Goal: Obtain resource: Download file/media

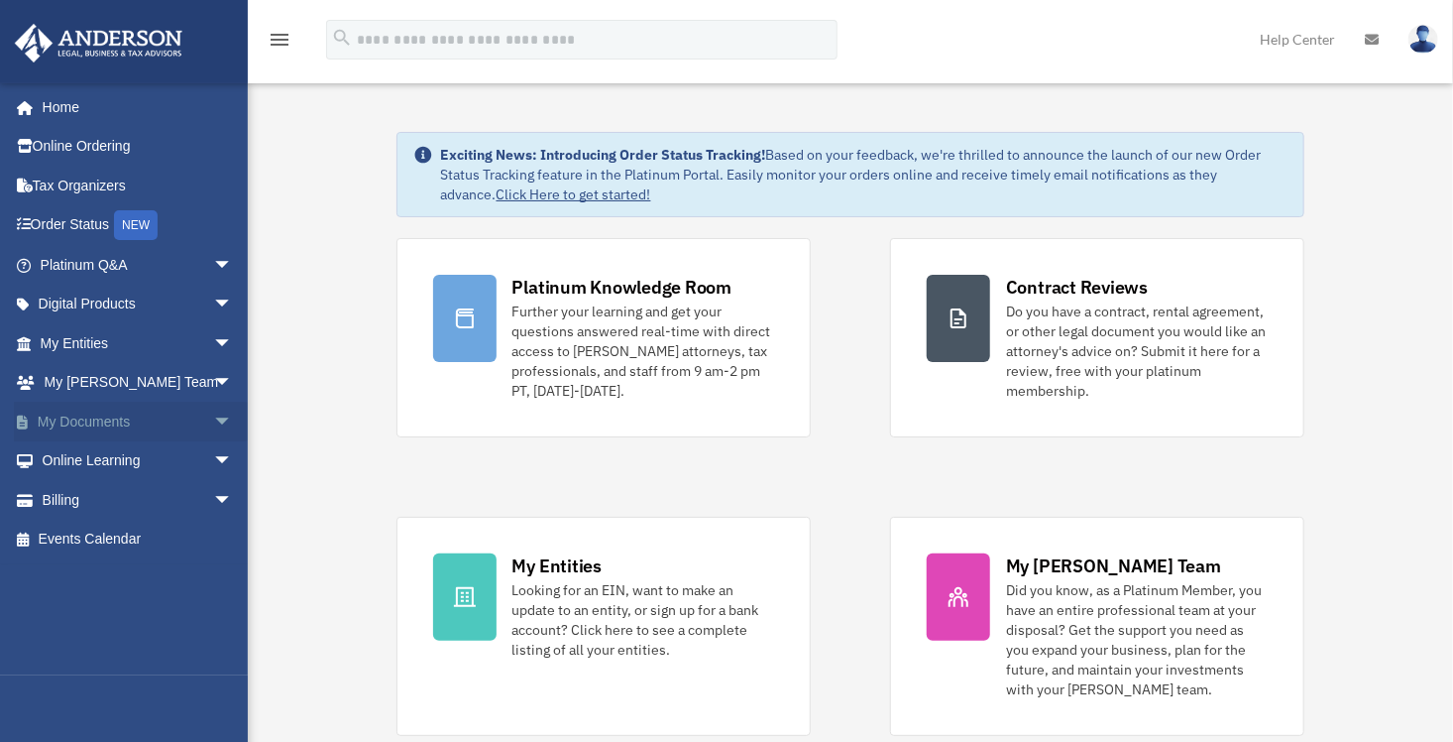
click at [213, 422] on span "arrow_drop_down" at bounding box center [233, 422] width 40 height 41
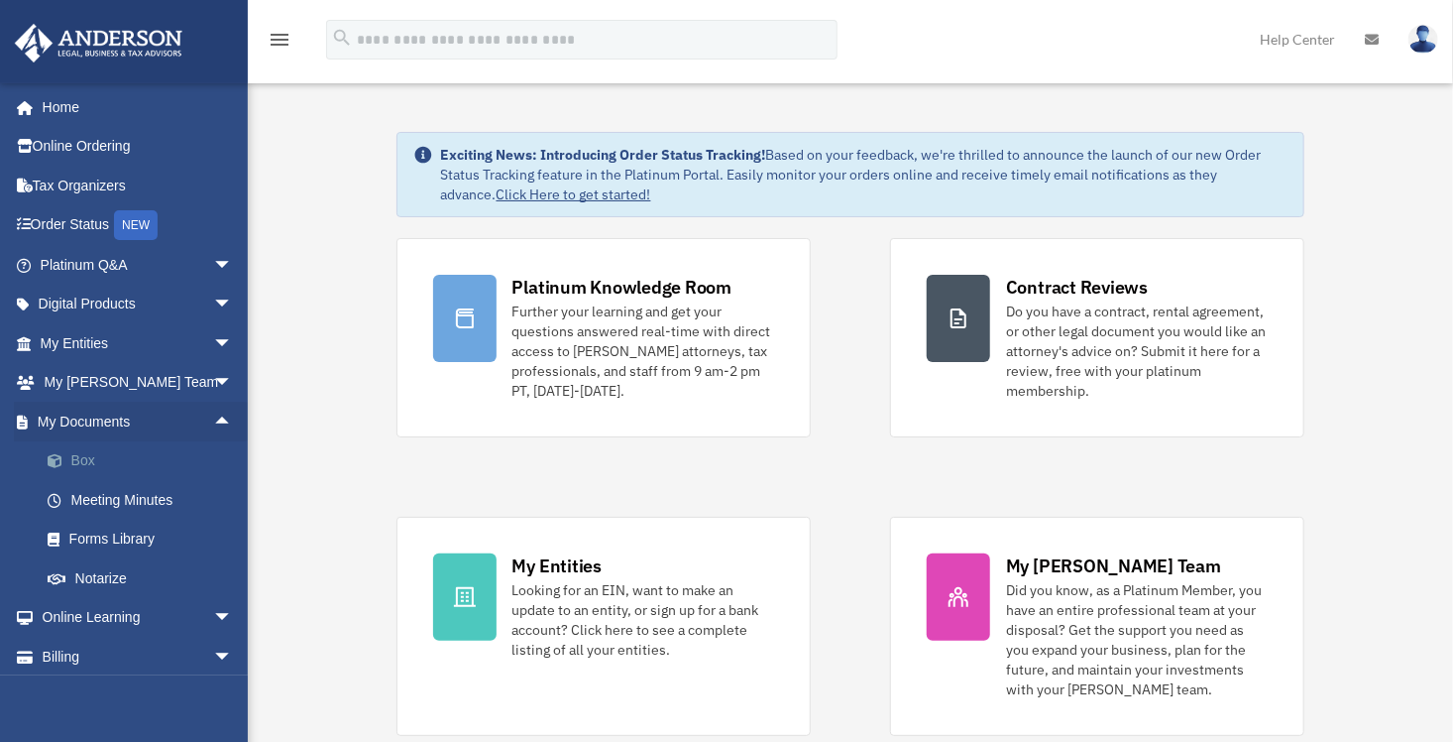
click at [172, 468] on link "Box" at bounding box center [145, 461] width 235 height 40
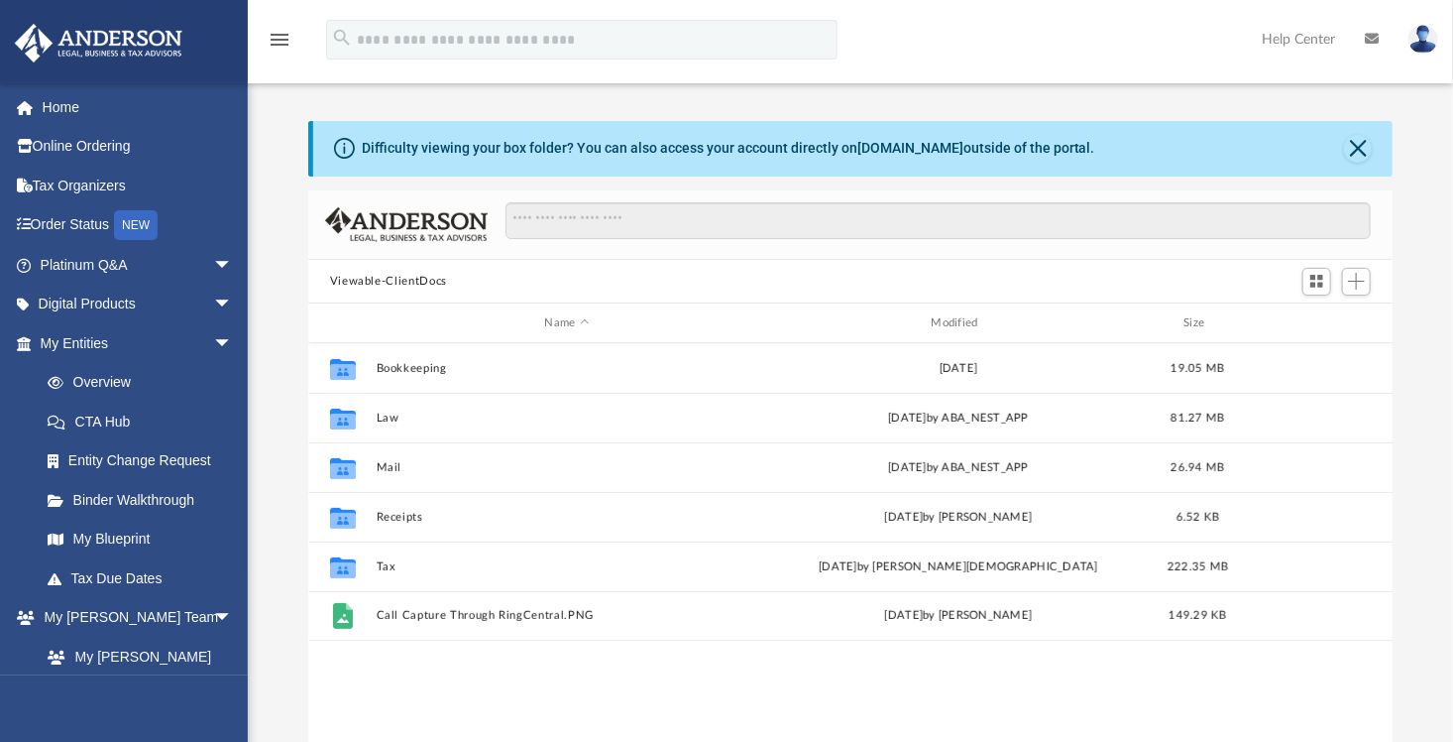
scroll to position [435, 1071]
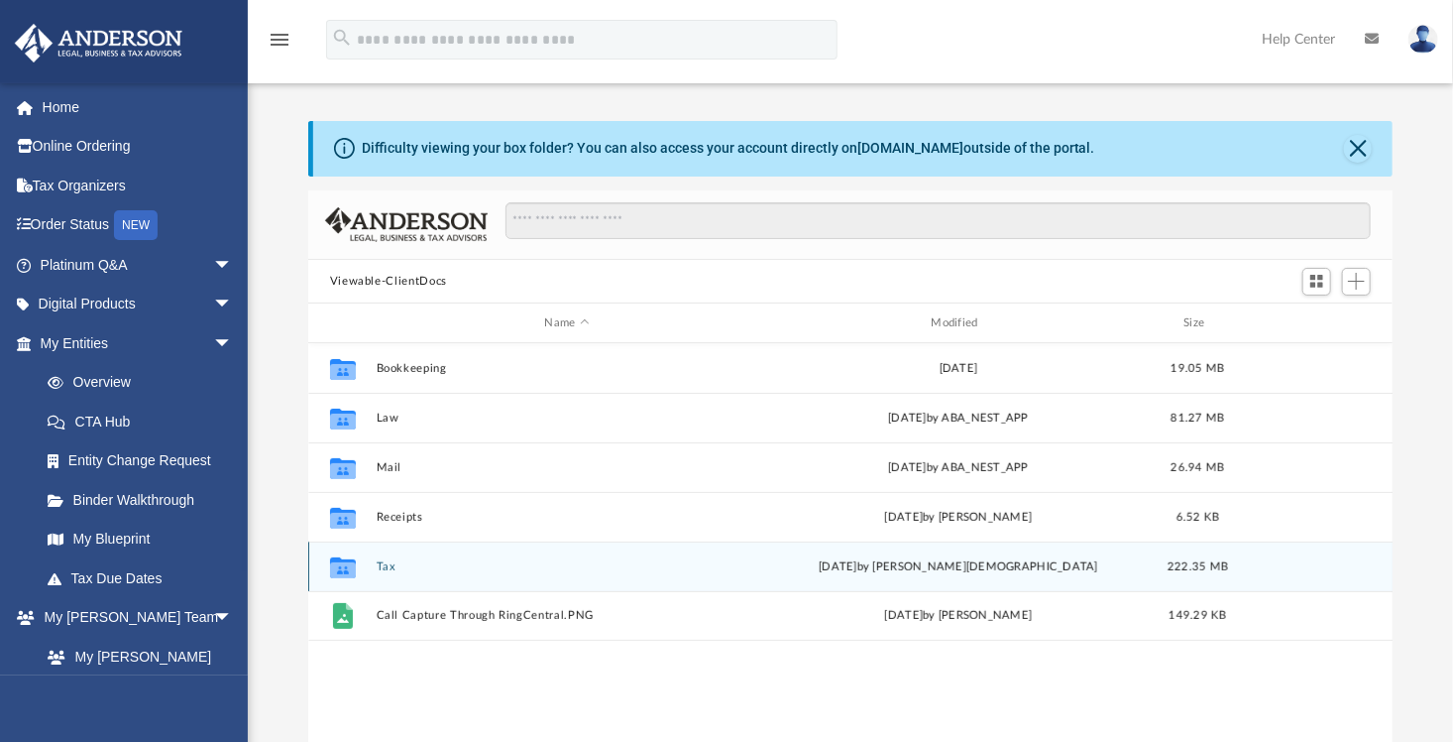
click at [612, 560] on button "Tax" at bounding box center [567, 566] width 383 height 13
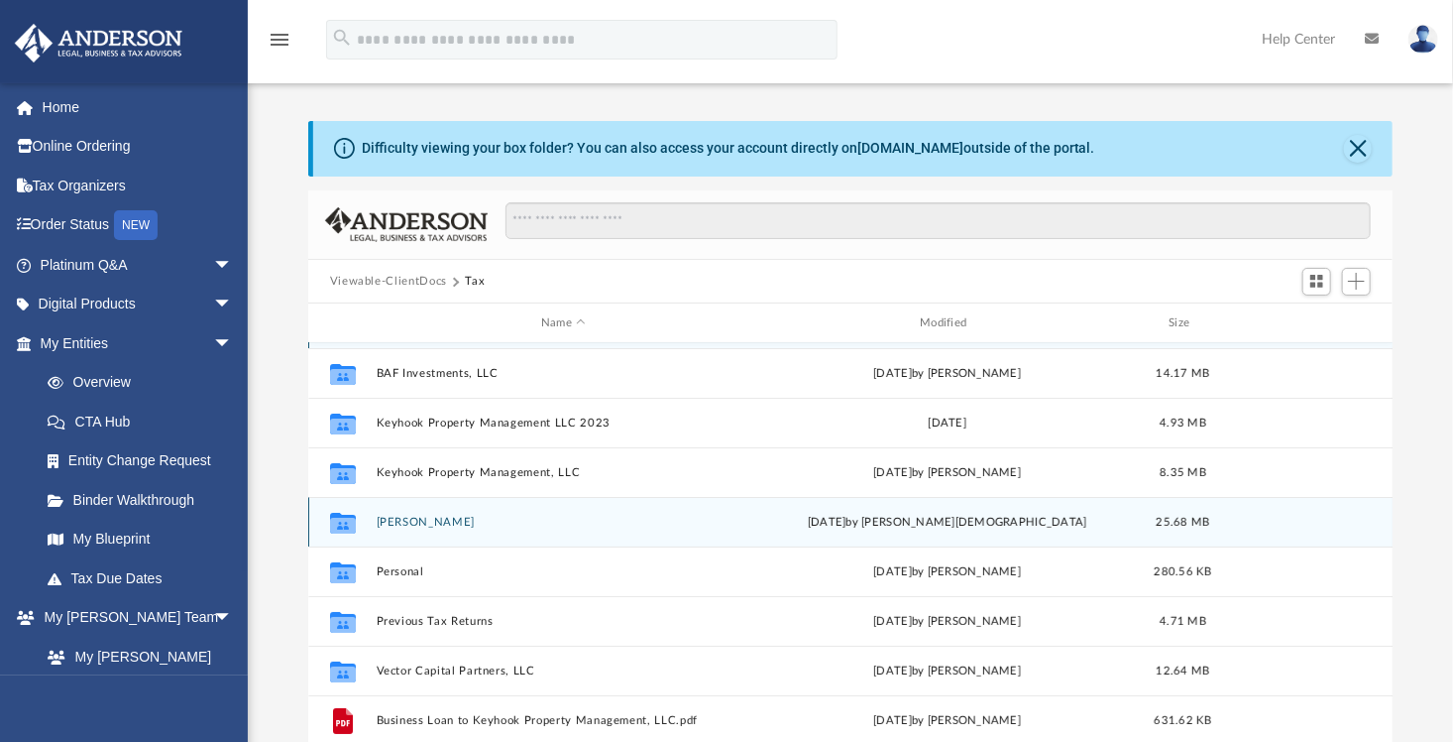
scroll to position [84, 0]
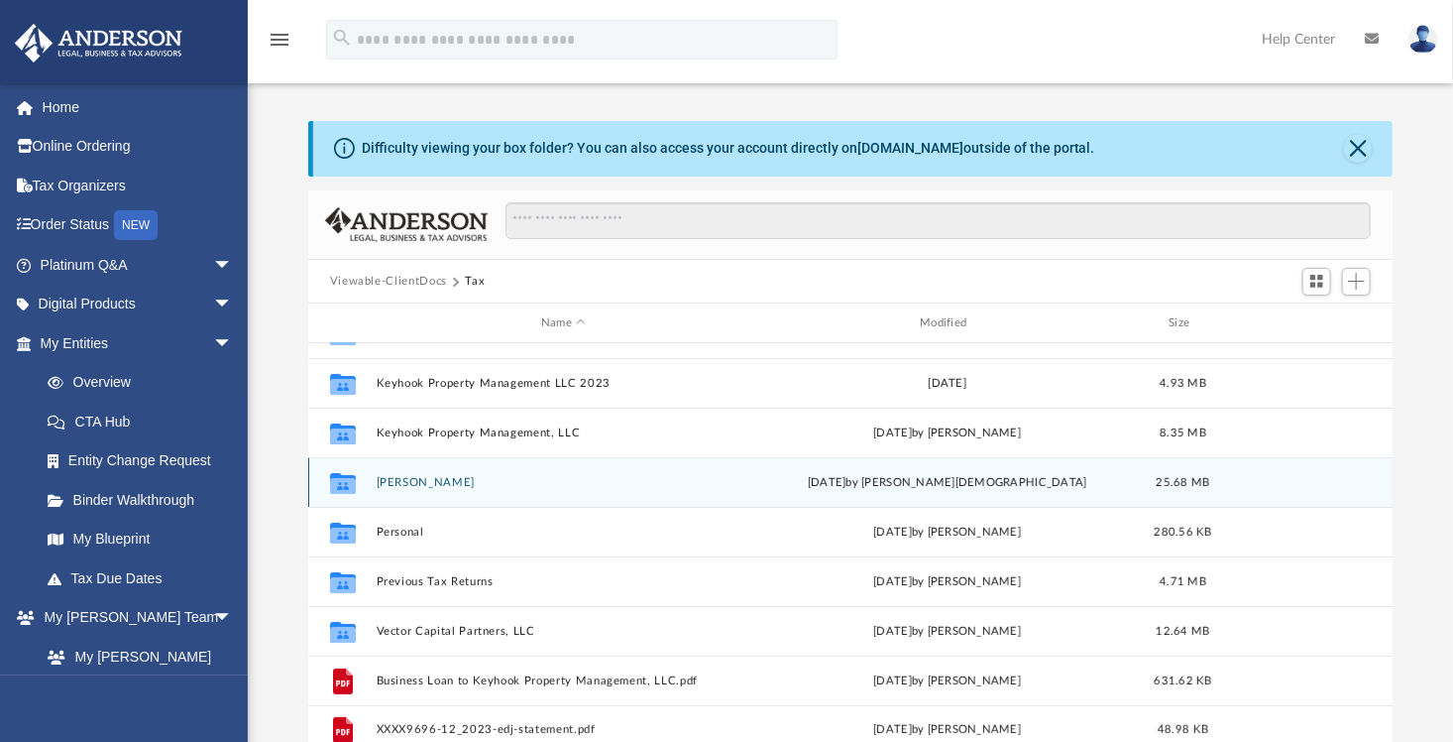
click at [618, 488] on div "Collaborated [PERSON_NAME][DATE] by [PERSON_NAME] 25.68 MB" at bounding box center [851, 482] width 1086 height 50
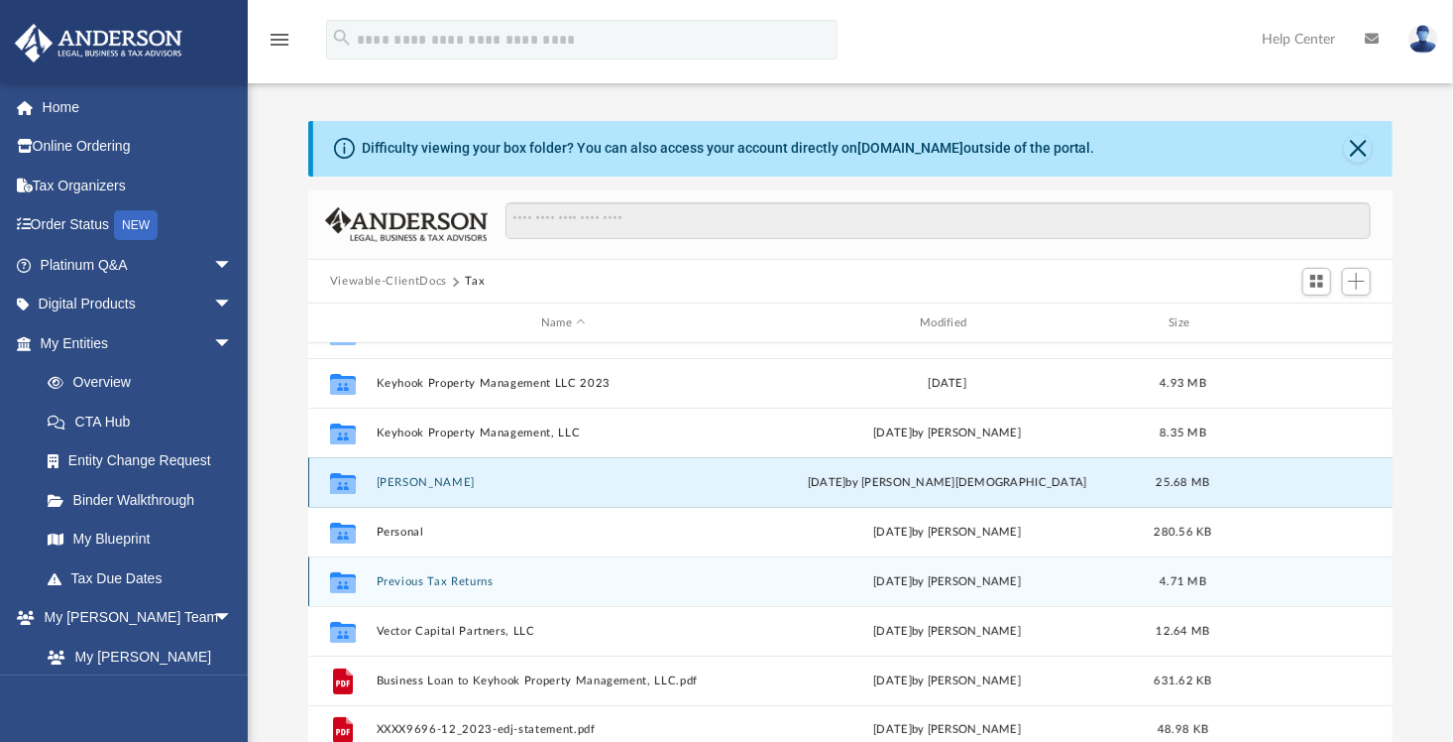
scroll to position [99, 0]
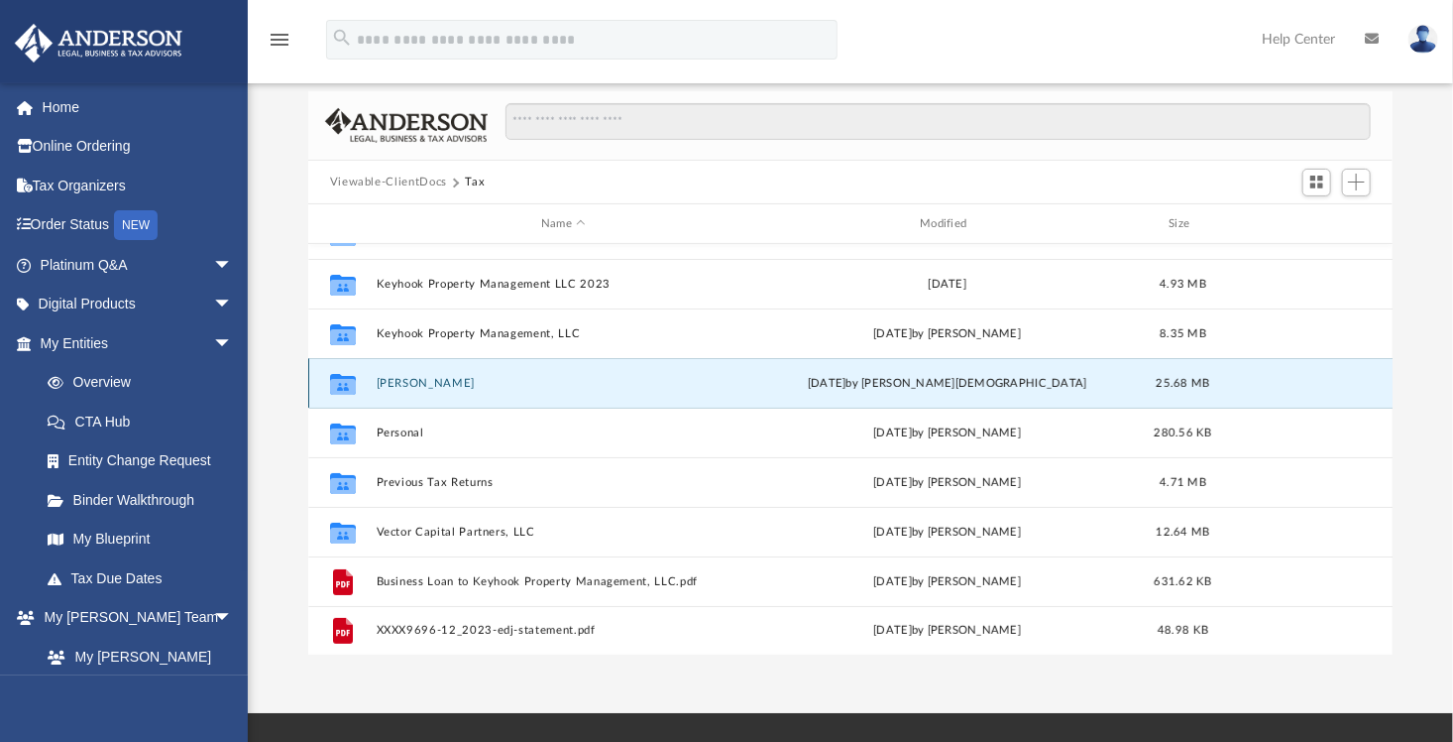
click at [611, 390] on div "Collaborated [PERSON_NAME][DATE] by [PERSON_NAME] 25.68 MB" at bounding box center [851, 383] width 1086 height 50
click at [411, 381] on button "[PERSON_NAME]" at bounding box center [563, 383] width 375 height 13
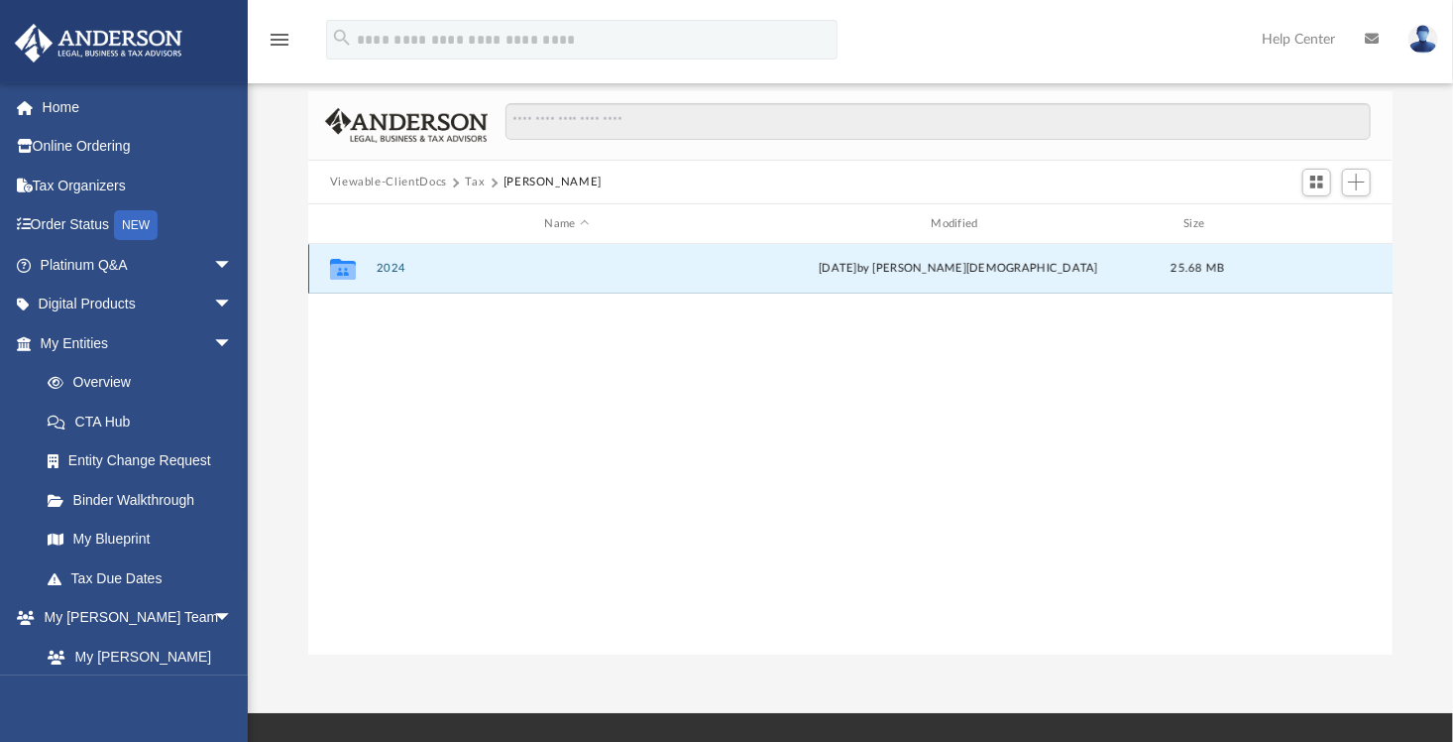
click at [387, 267] on button "2024" at bounding box center [567, 269] width 383 height 13
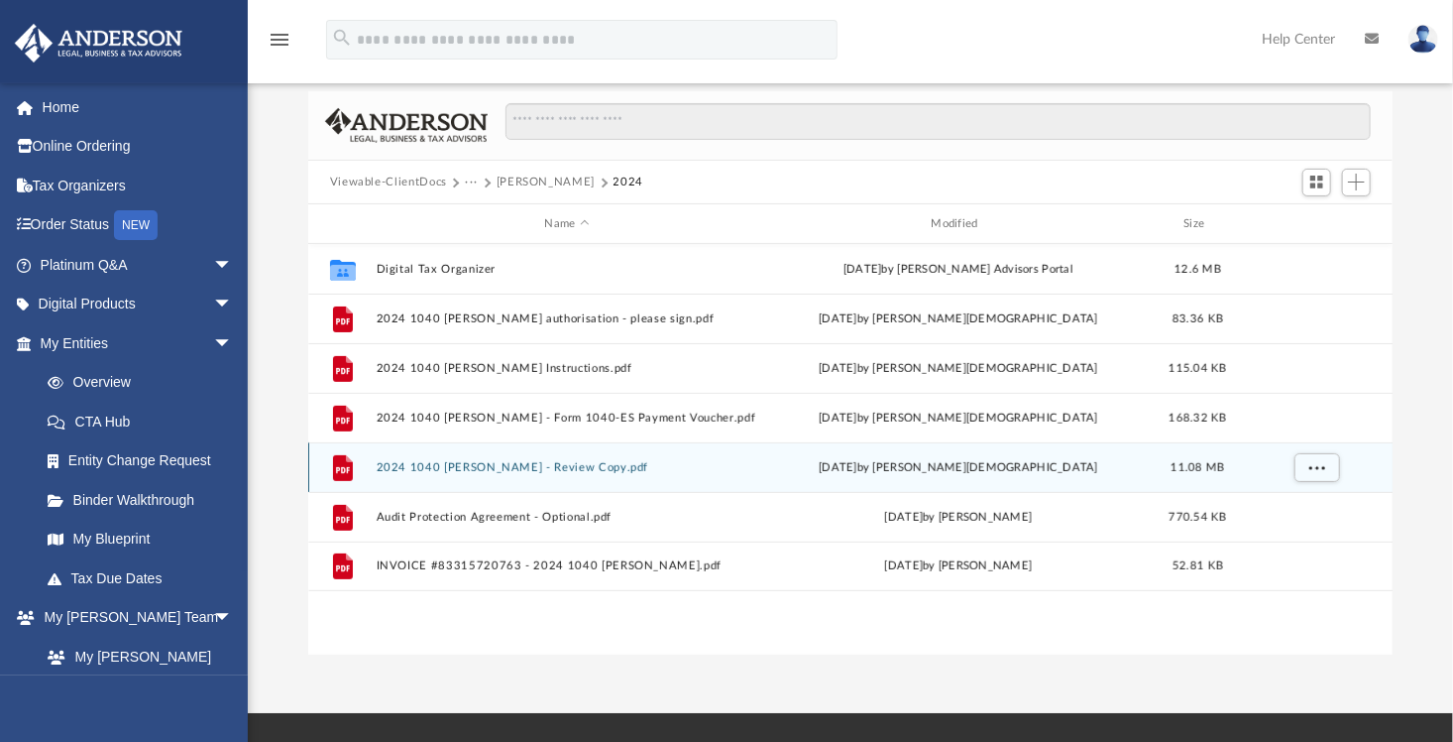
click at [608, 467] on button "2024 1040 [PERSON_NAME] - Review Copy.pdf" at bounding box center [567, 467] width 383 height 13
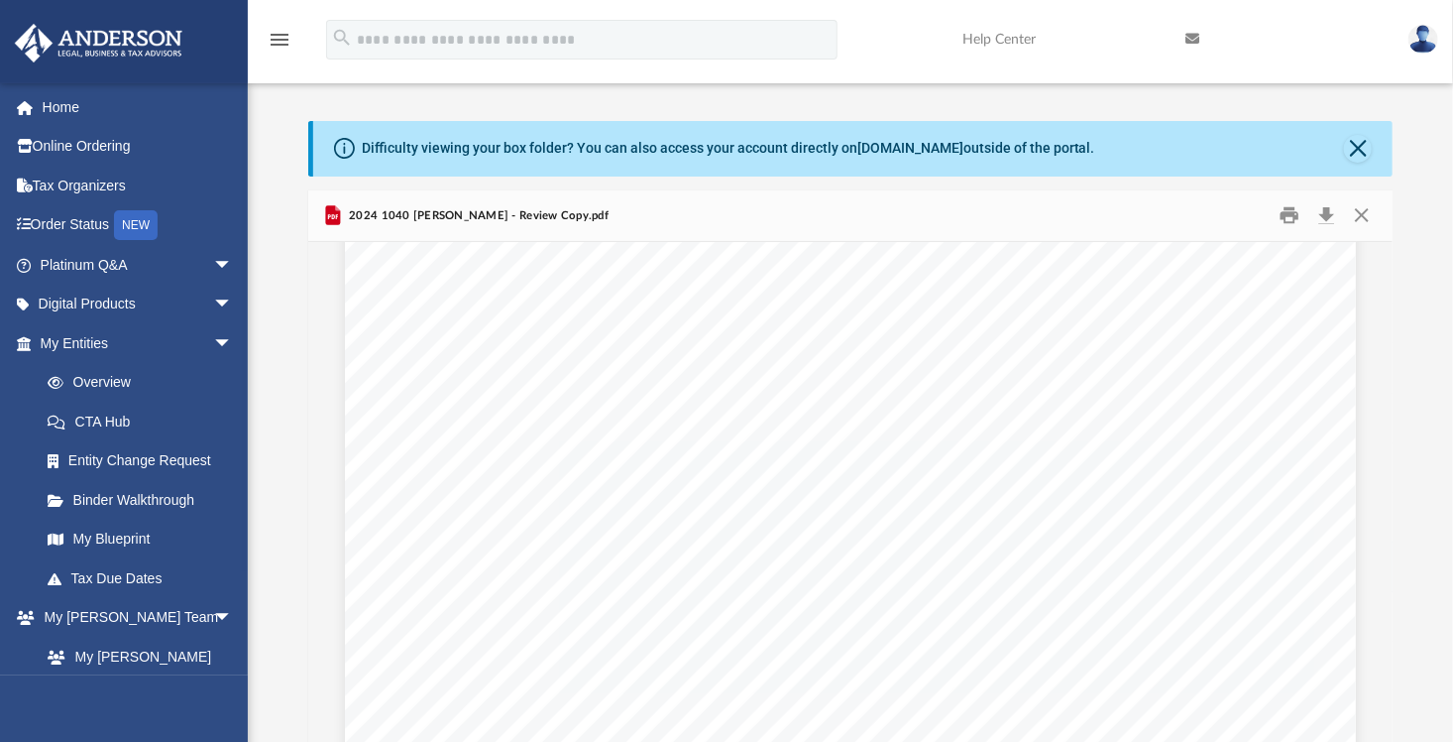
scroll to position [40749, 0]
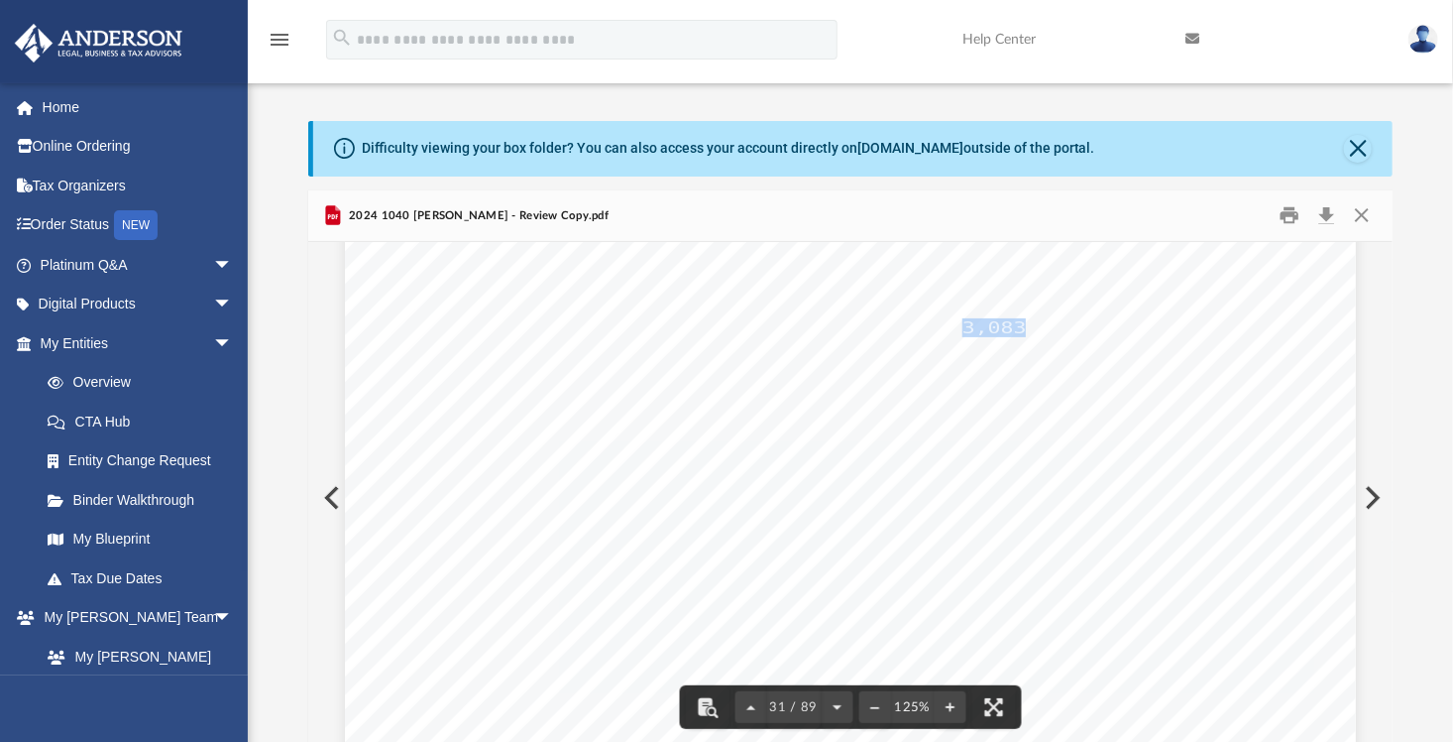
drag, startPoint x: 1016, startPoint y: 328, endPoint x: 956, endPoint y: 327, distance: 60.5
click at [963, 327] on span "3,083." at bounding box center [1001, 328] width 77 height 16
drag, startPoint x: 956, startPoint y: 327, endPoint x: 938, endPoint y: 370, distance: 46.2
click at [938, 370] on div "Department of the Treasury Internal Revenue Service Attachment Sequence No. 421…" at bounding box center [850, 316] width 1011 height 1309
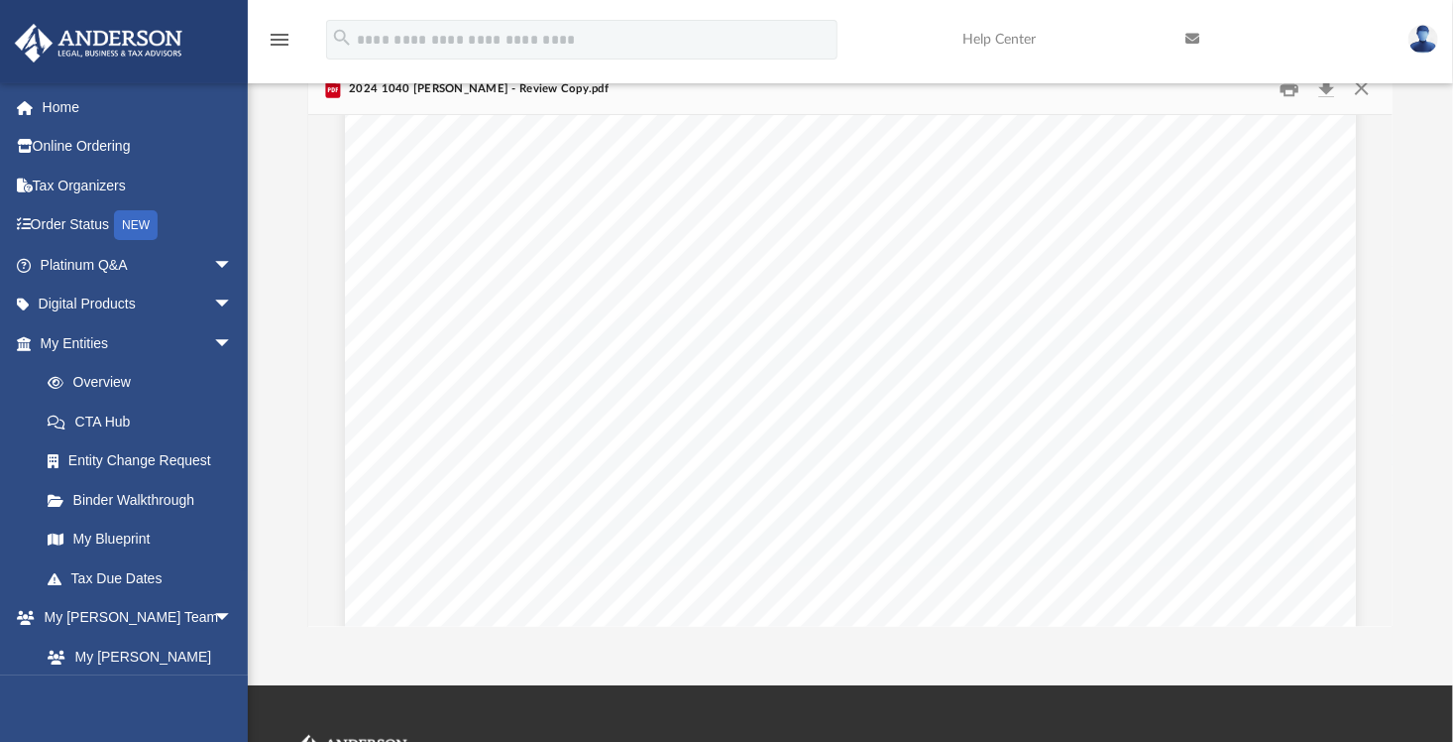
scroll to position [118413, 0]
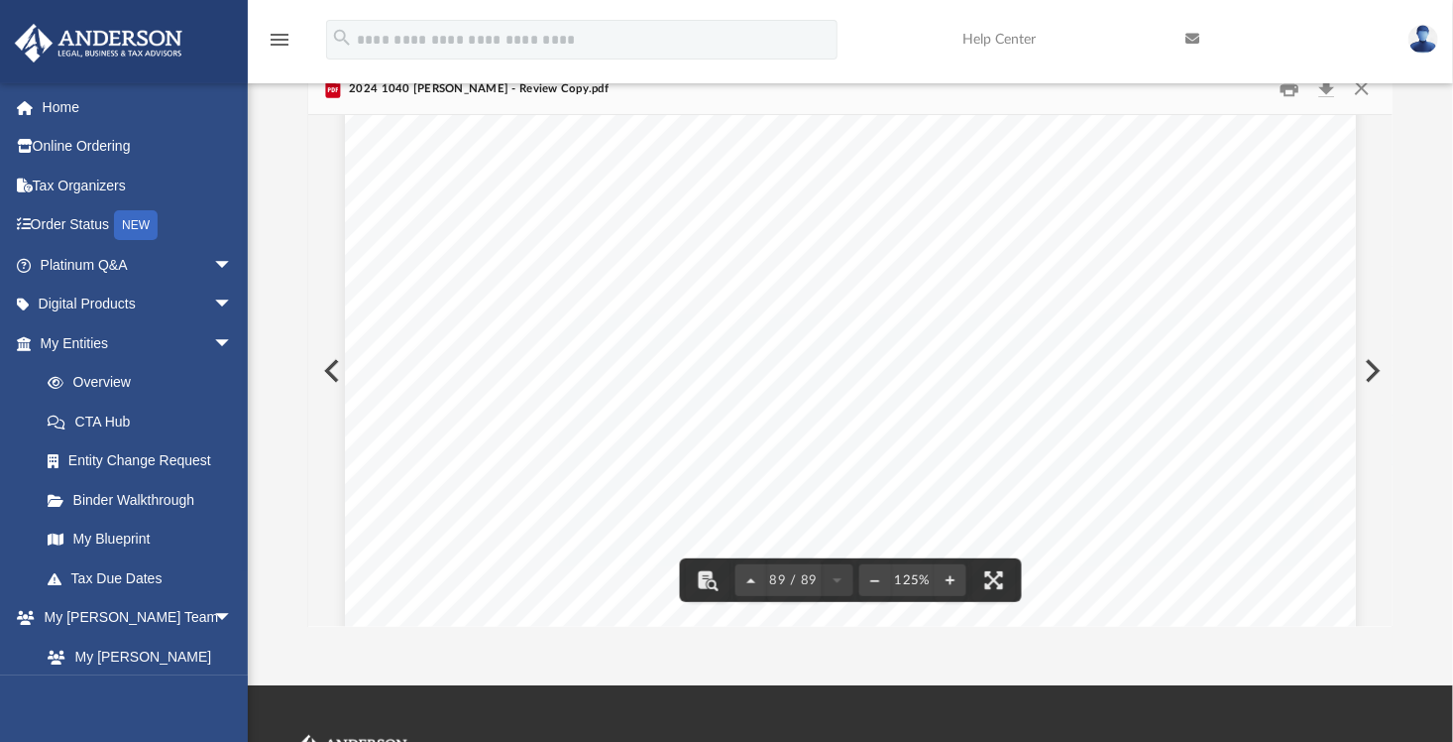
click at [1393, 591] on div "Difficulty viewing your box folder? You can also access your account directly o…" at bounding box center [851, 311] width 1206 height 634
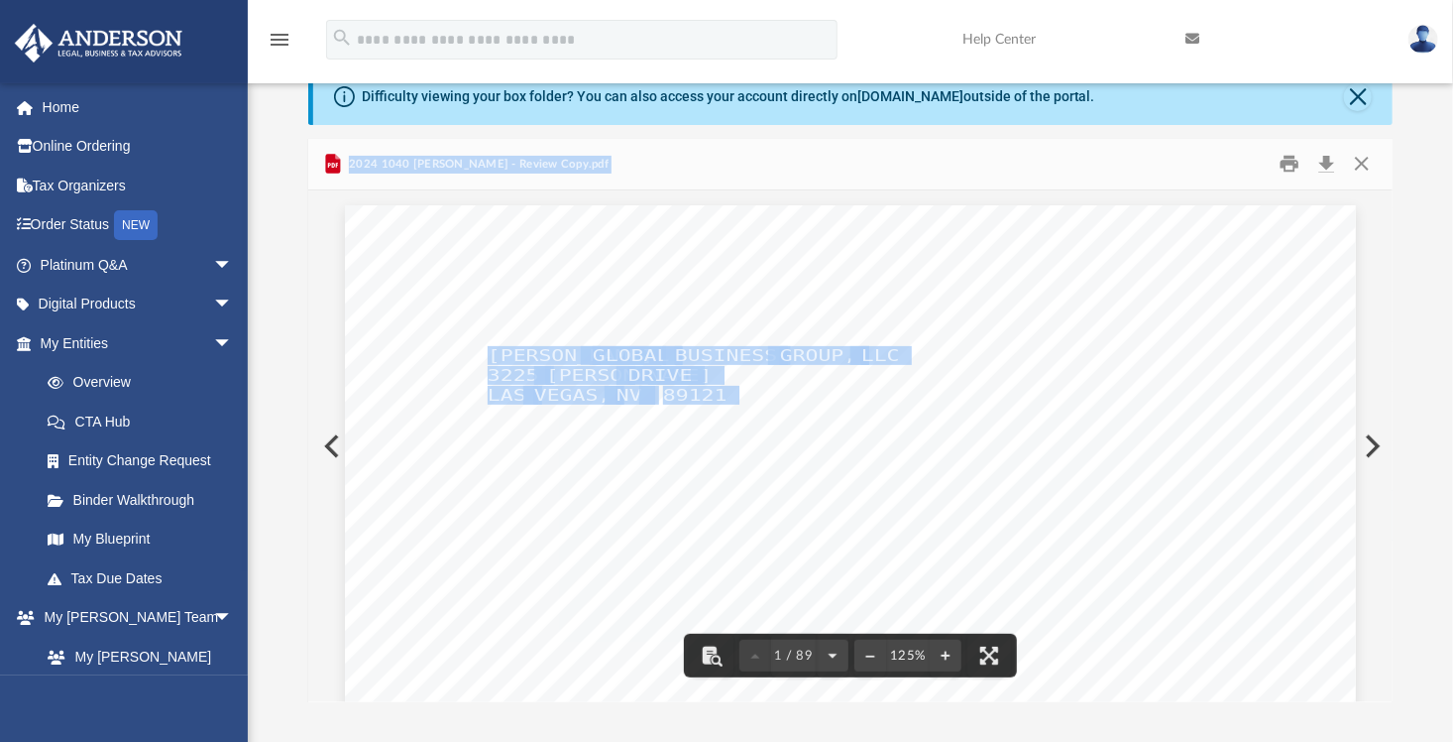
scroll to position [0, 0]
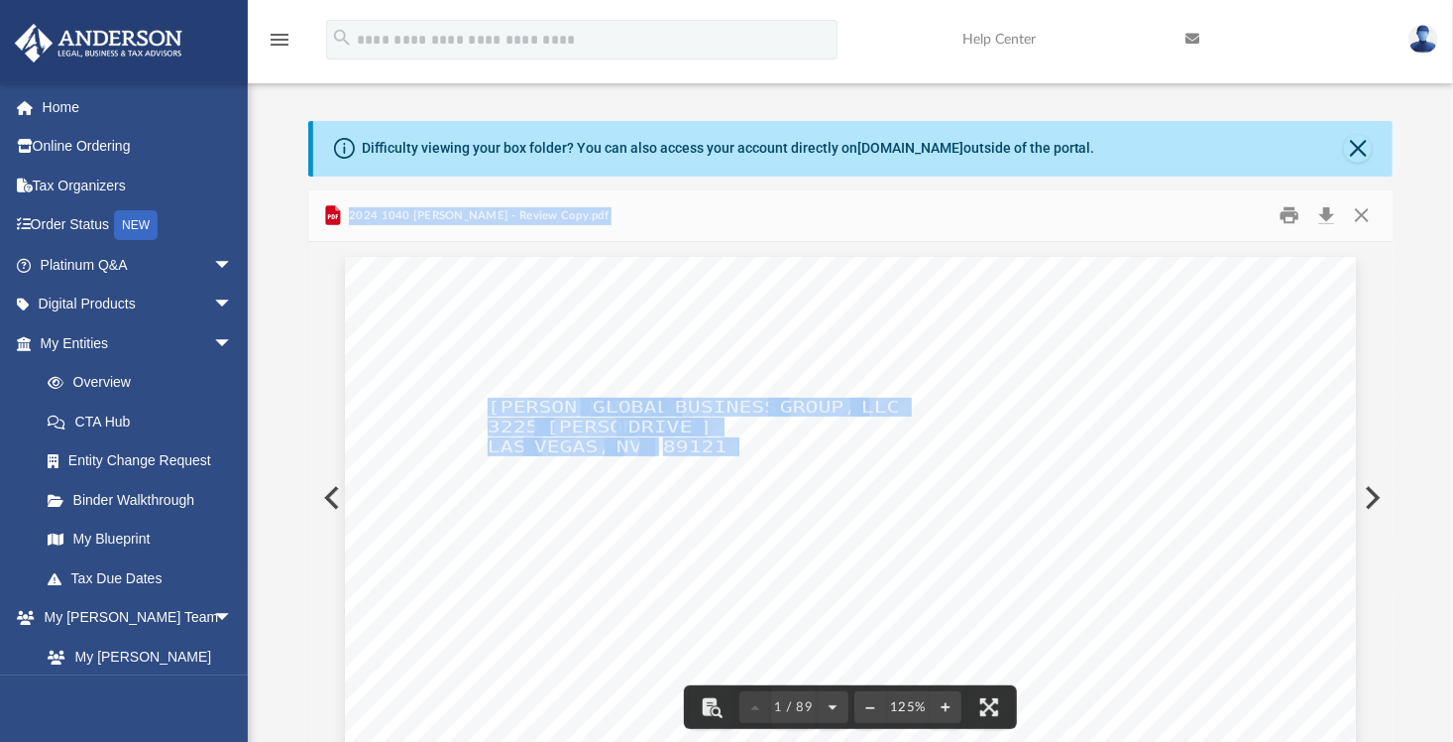
click at [727, 400] on span "BUSINESS" at bounding box center [726, 408] width 102 height 16
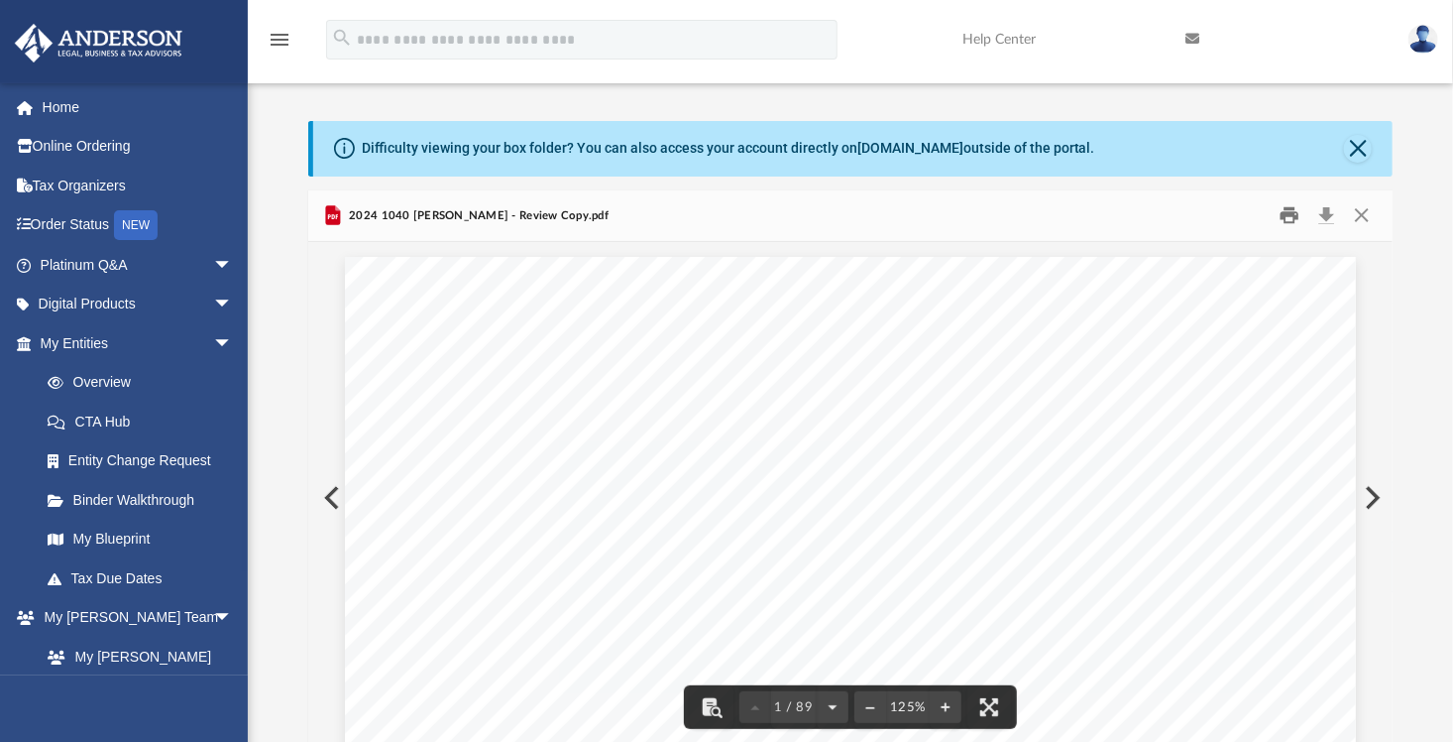
click at [1290, 222] on button "Print" at bounding box center [1290, 215] width 40 height 31
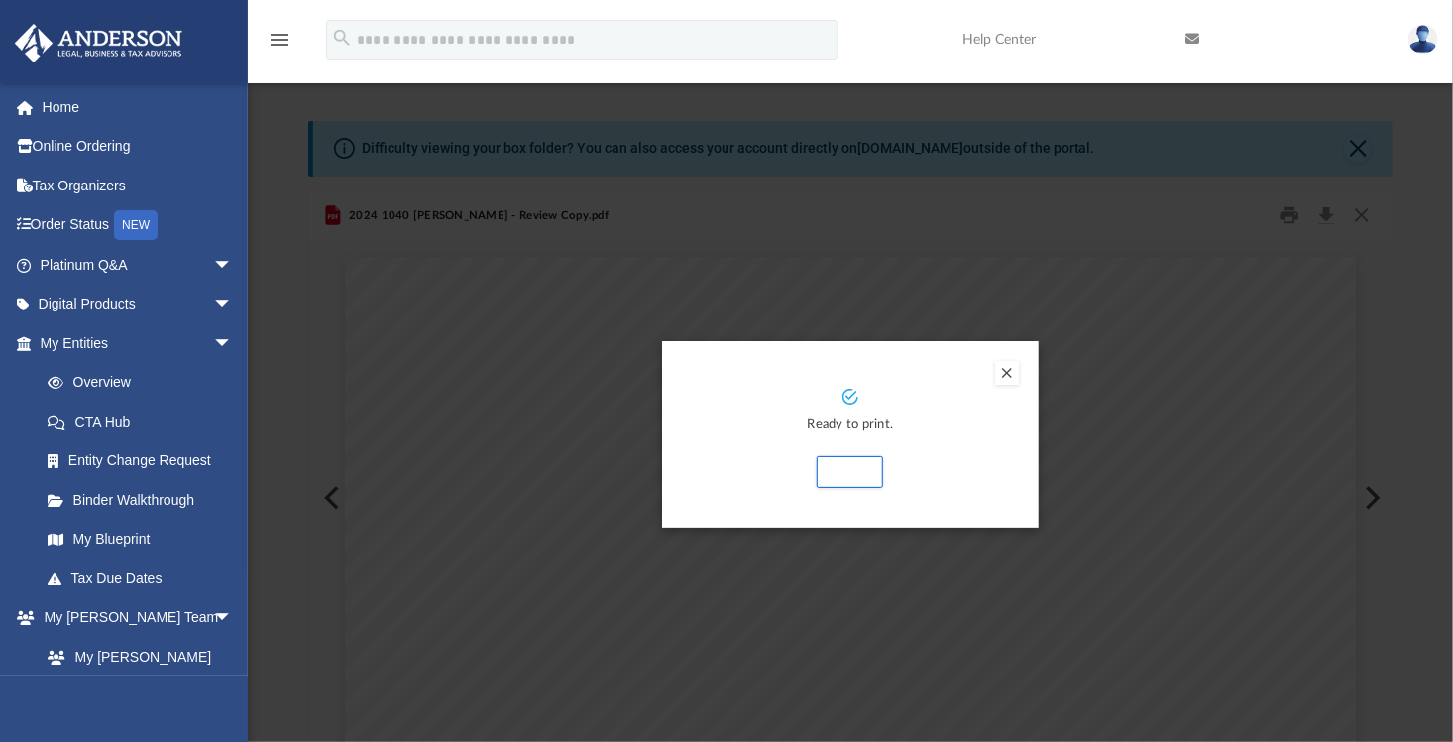
click at [1007, 371] on button "Preview" at bounding box center [1007, 373] width 24 height 24
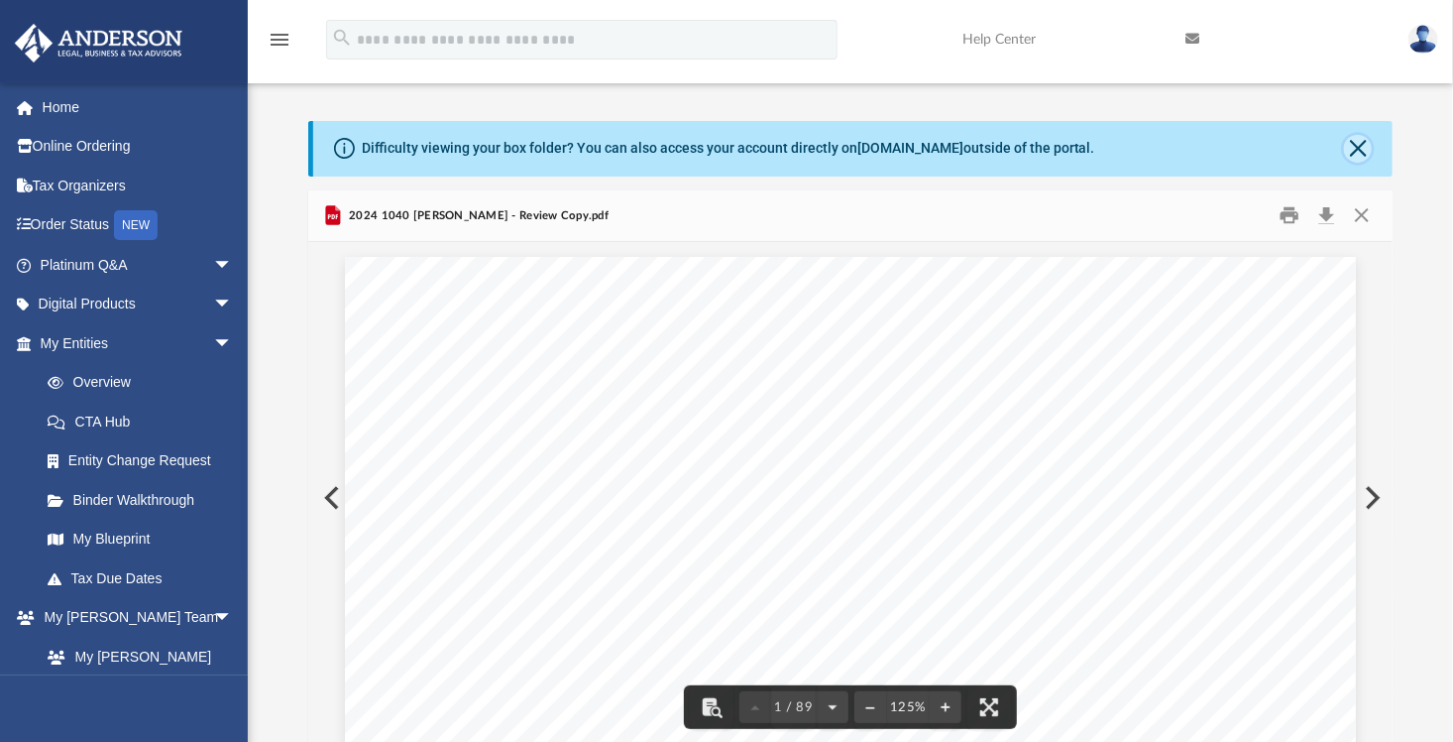
click at [1370, 155] on button "Close" at bounding box center [1358, 149] width 28 height 28
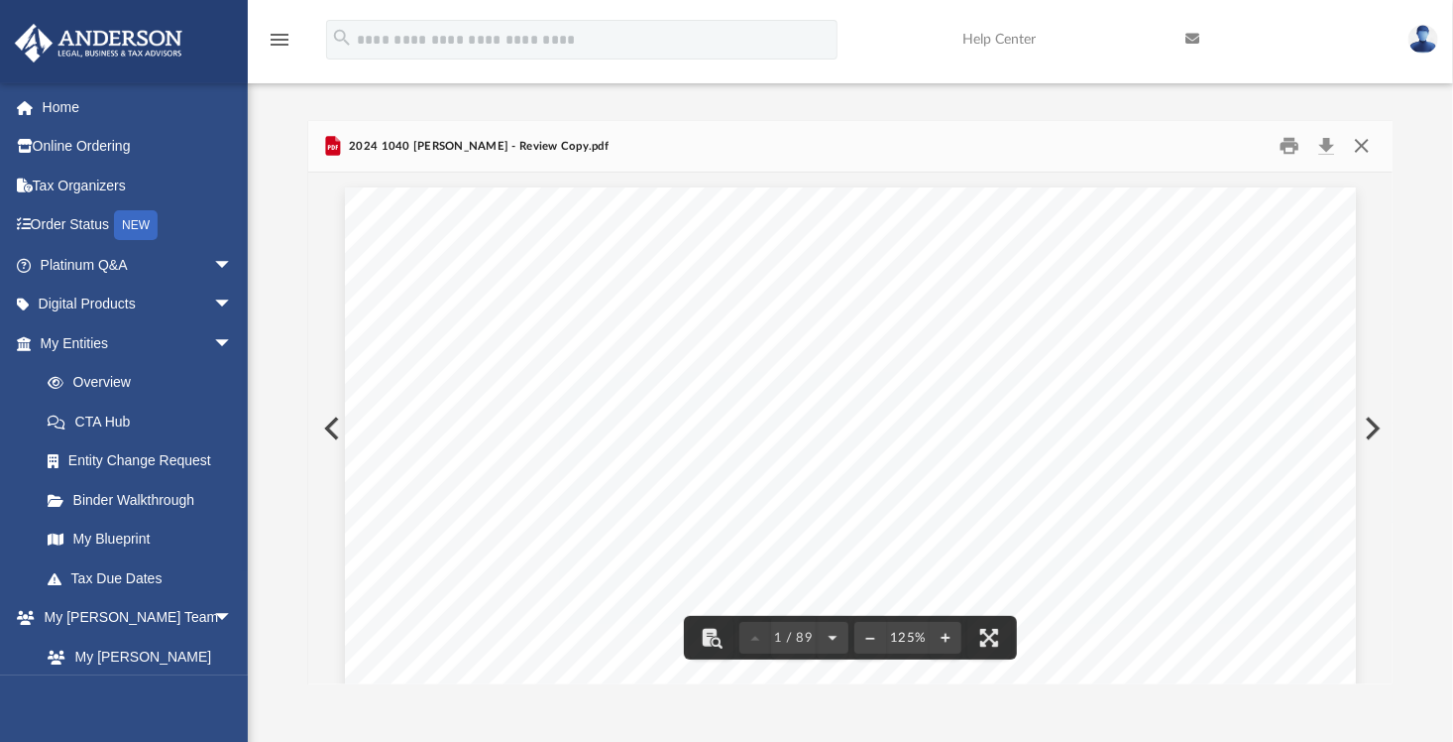
click at [1362, 143] on button "Close" at bounding box center [1362, 146] width 36 height 31
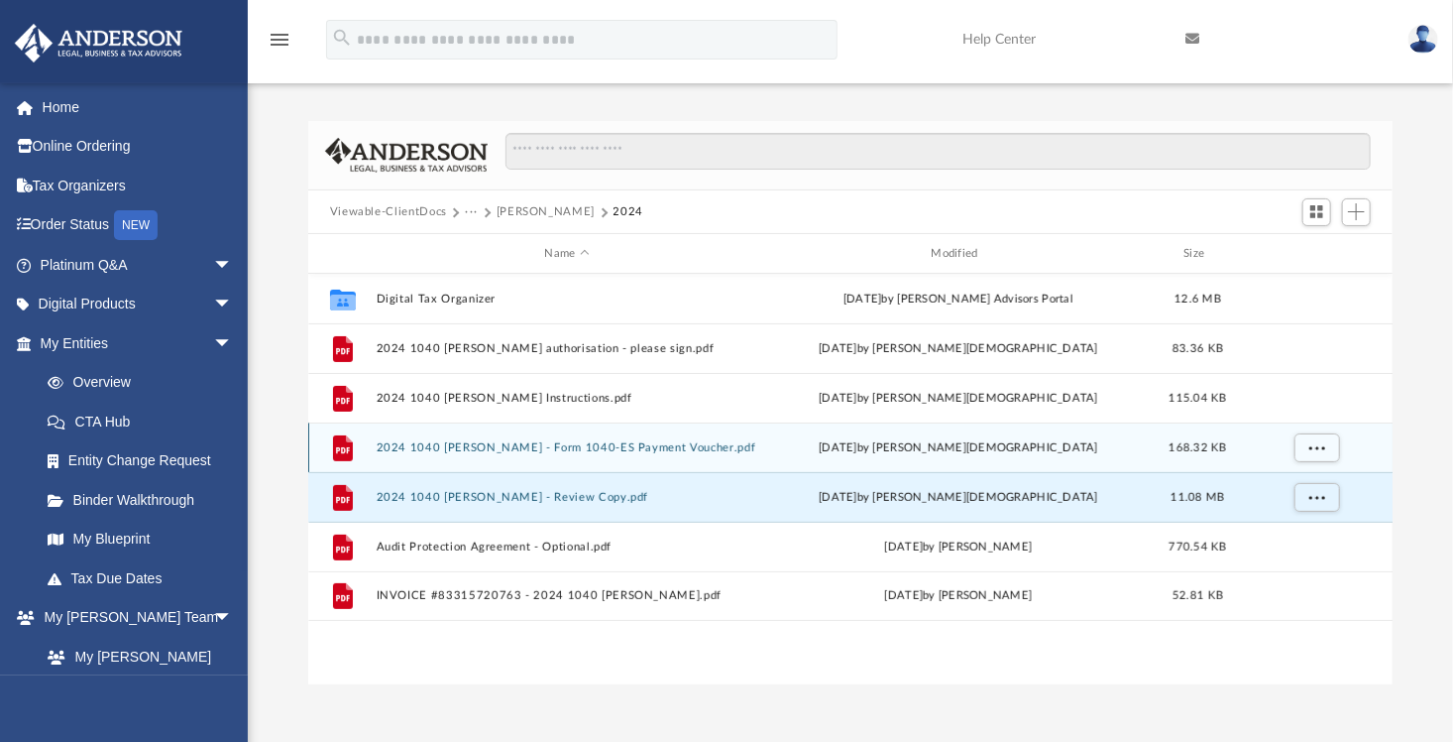
click at [606, 447] on button "2024 1040 [PERSON_NAME] - Form 1040-ES Payment Voucher.pdf" at bounding box center [567, 447] width 383 height 13
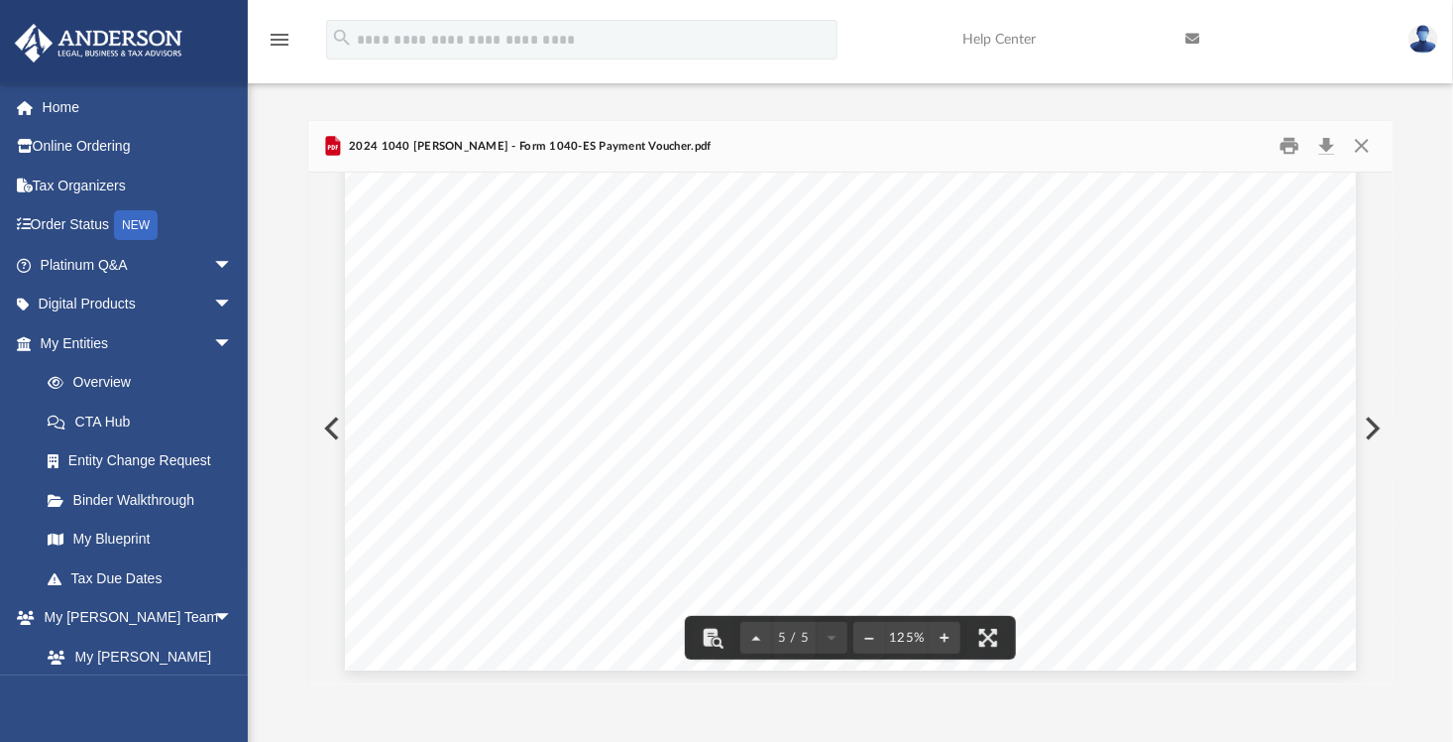
scroll to position [5387, 0]
click at [1363, 147] on button "Close" at bounding box center [1362, 146] width 36 height 31
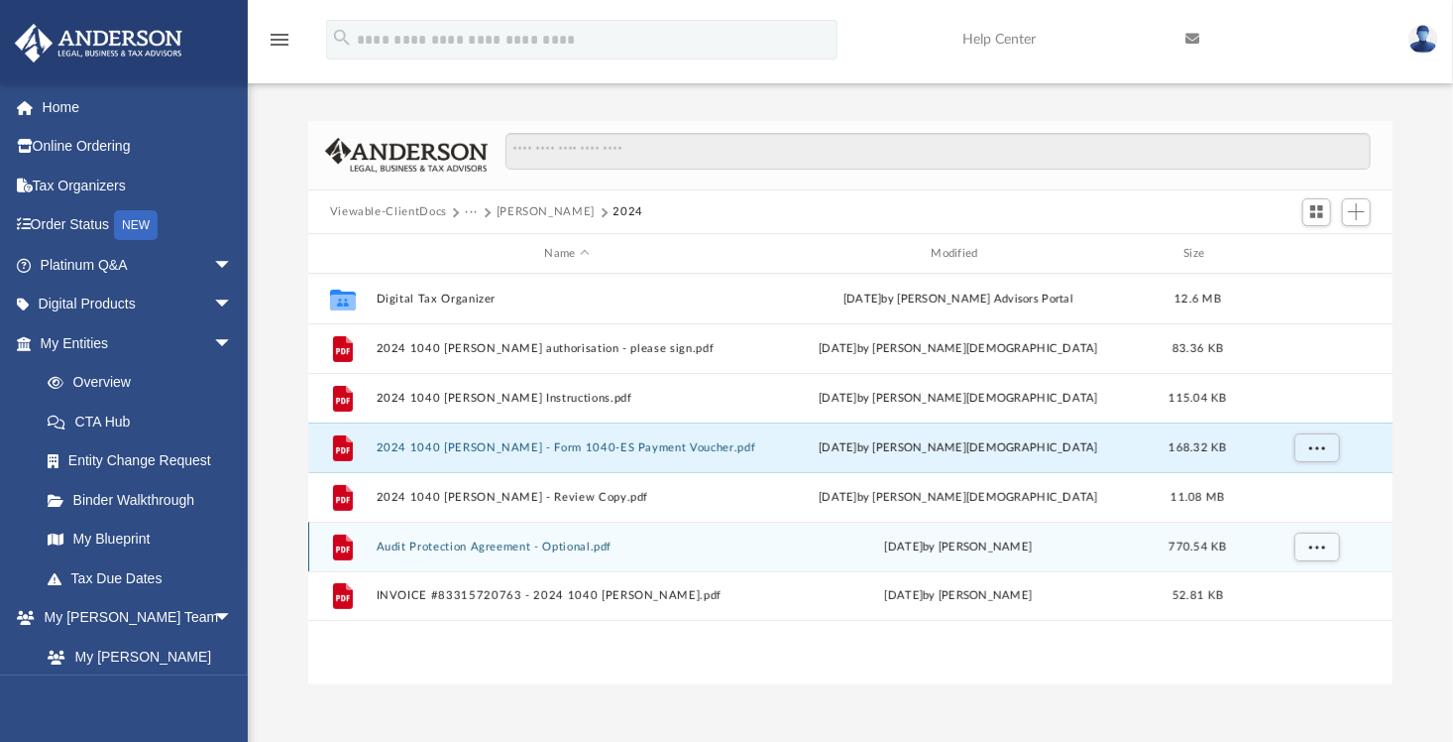
click at [567, 550] on button "Audit Protection Agreement - Optional.pdf" at bounding box center [567, 546] width 383 height 13
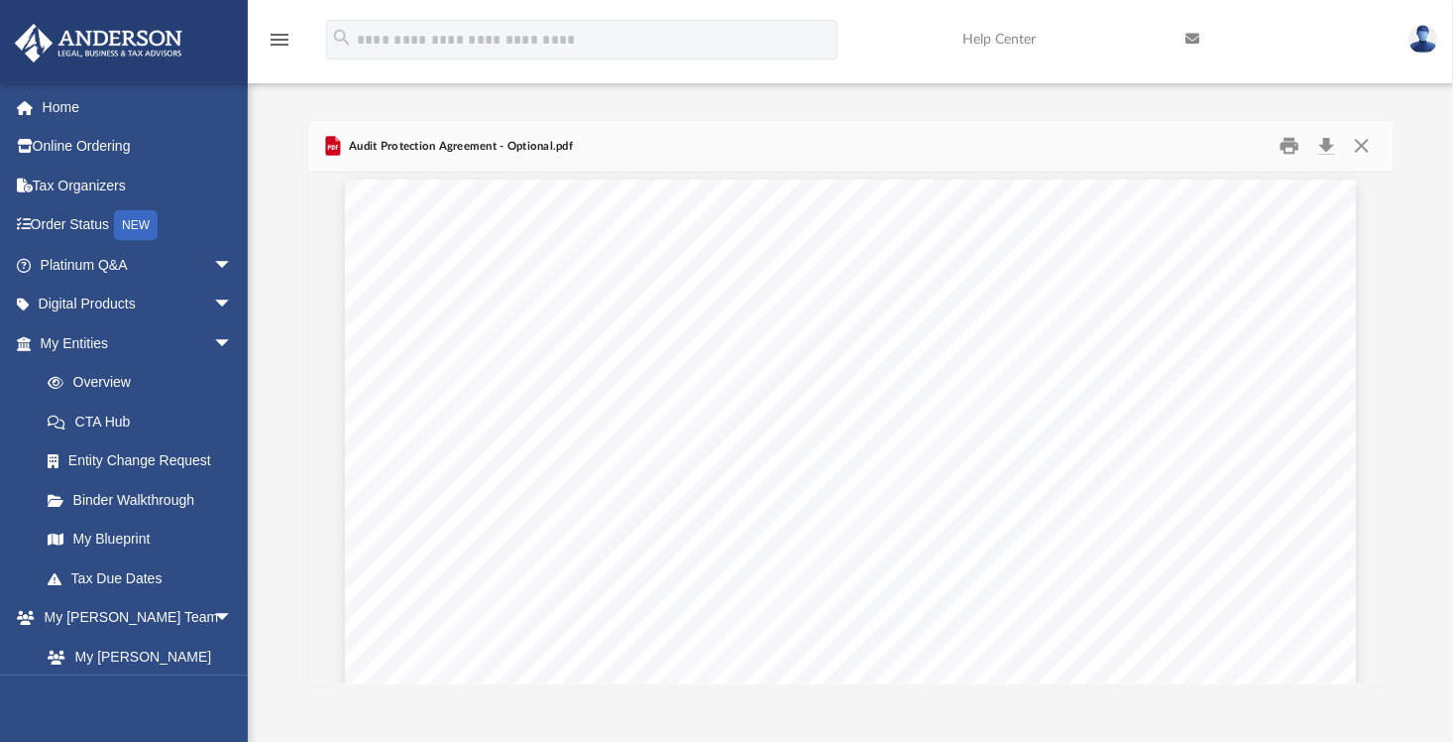
scroll to position [0, 0]
click at [1364, 141] on button "Close" at bounding box center [1362, 146] width 36 height 31
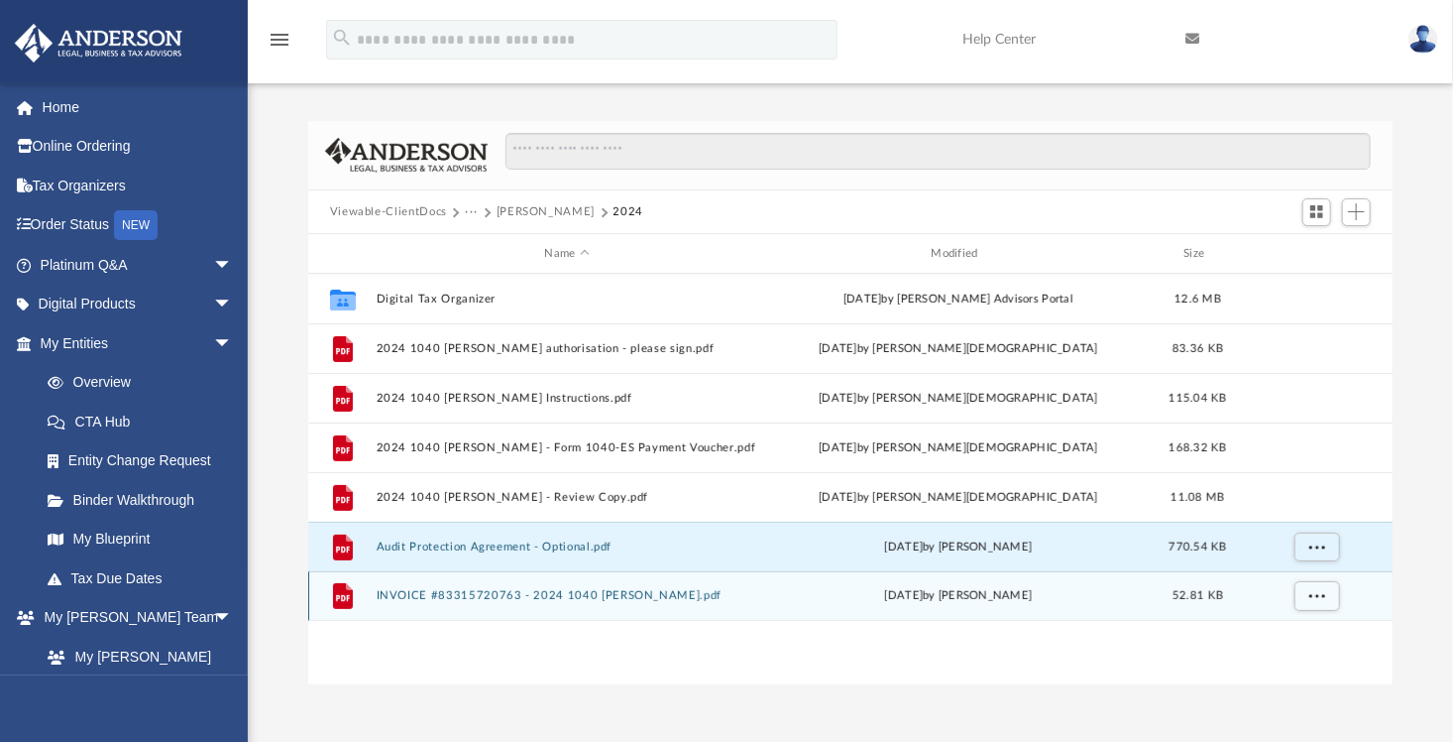
click at [651, 599] on button "INVOICE #83315720763 - 2024 1040 [PERSON_NAME].pdf" at bounding box center [567, 596] width 383 height 13
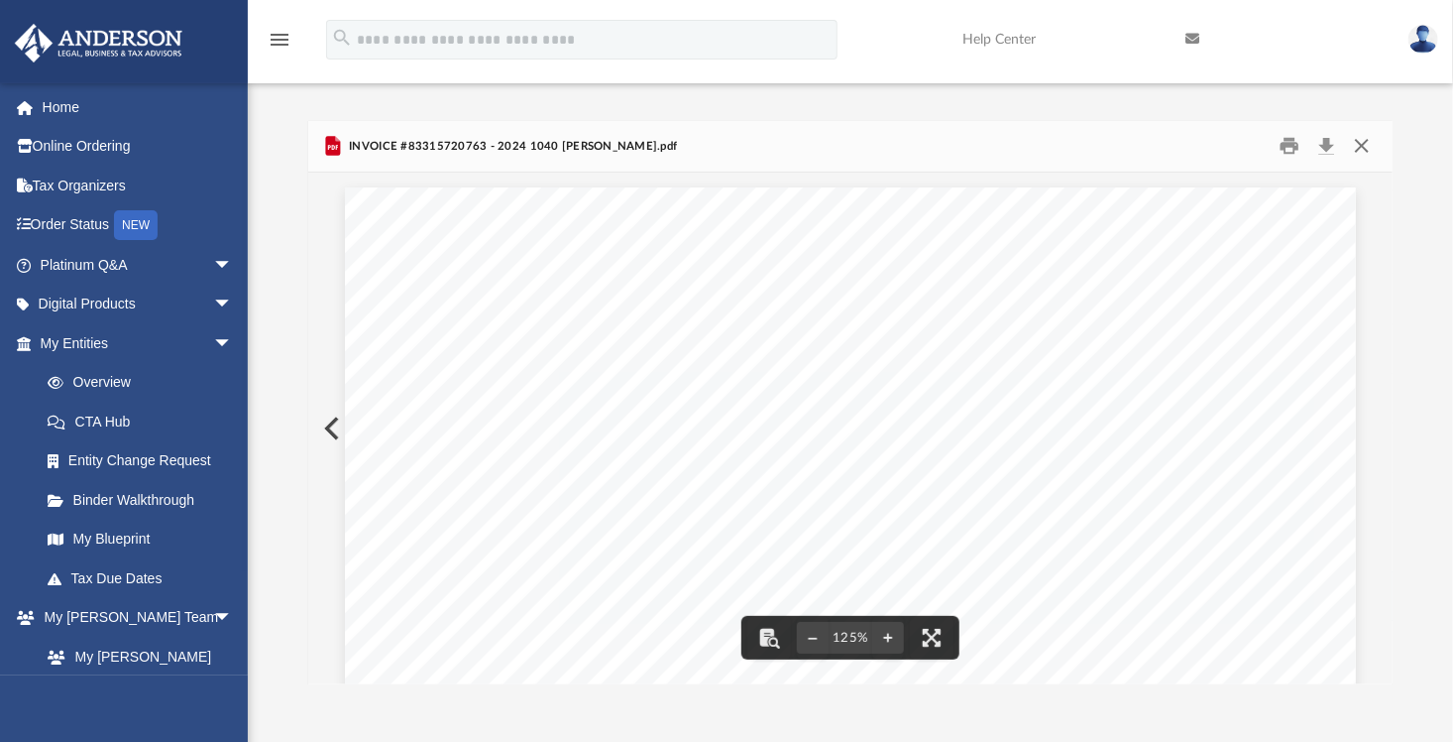
click at [1367, 140] on button "Close" at bounding box center [1362, 146] width 36 height 31
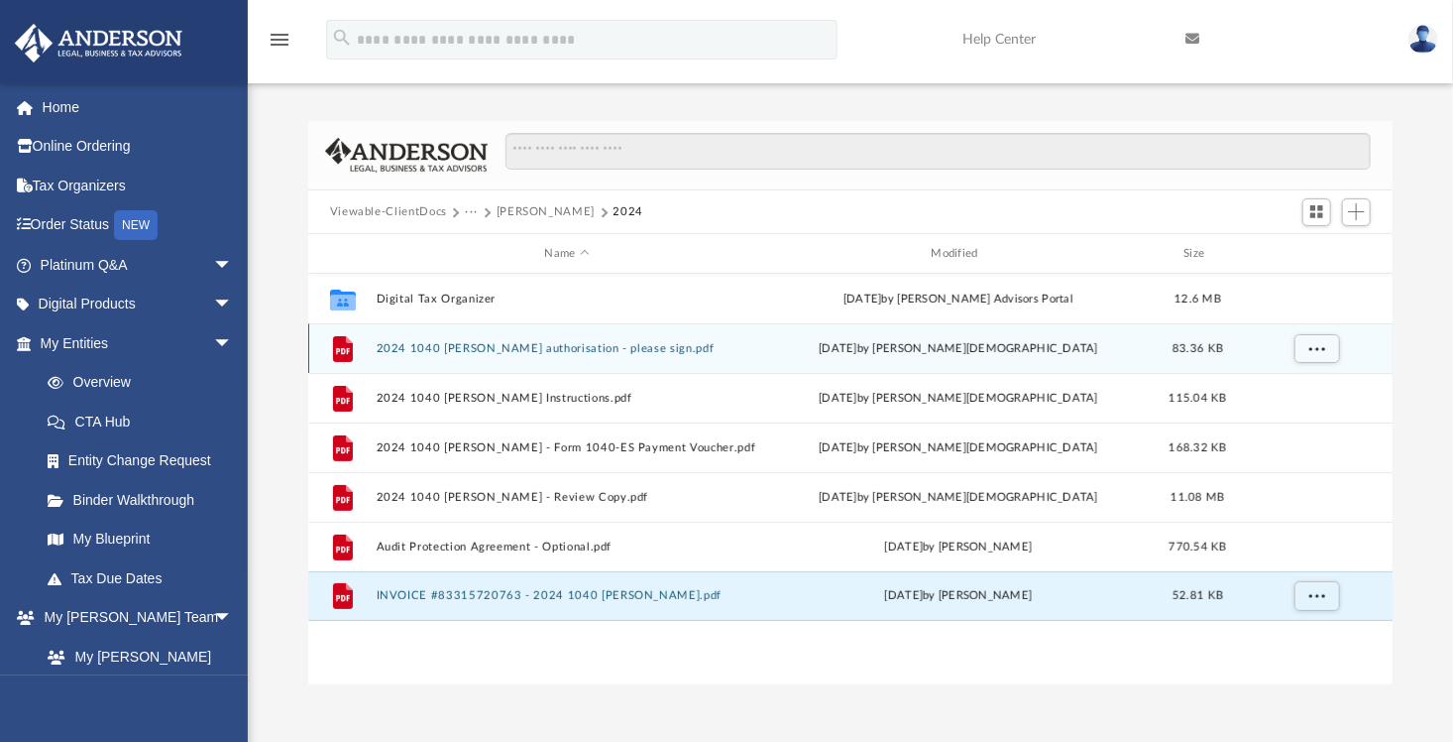
click at [615, 345] on button "2024 1040 [PERSON_NAME] authorisation - please sign.pdf" at bounding box center [567, 348] width 383 height 13
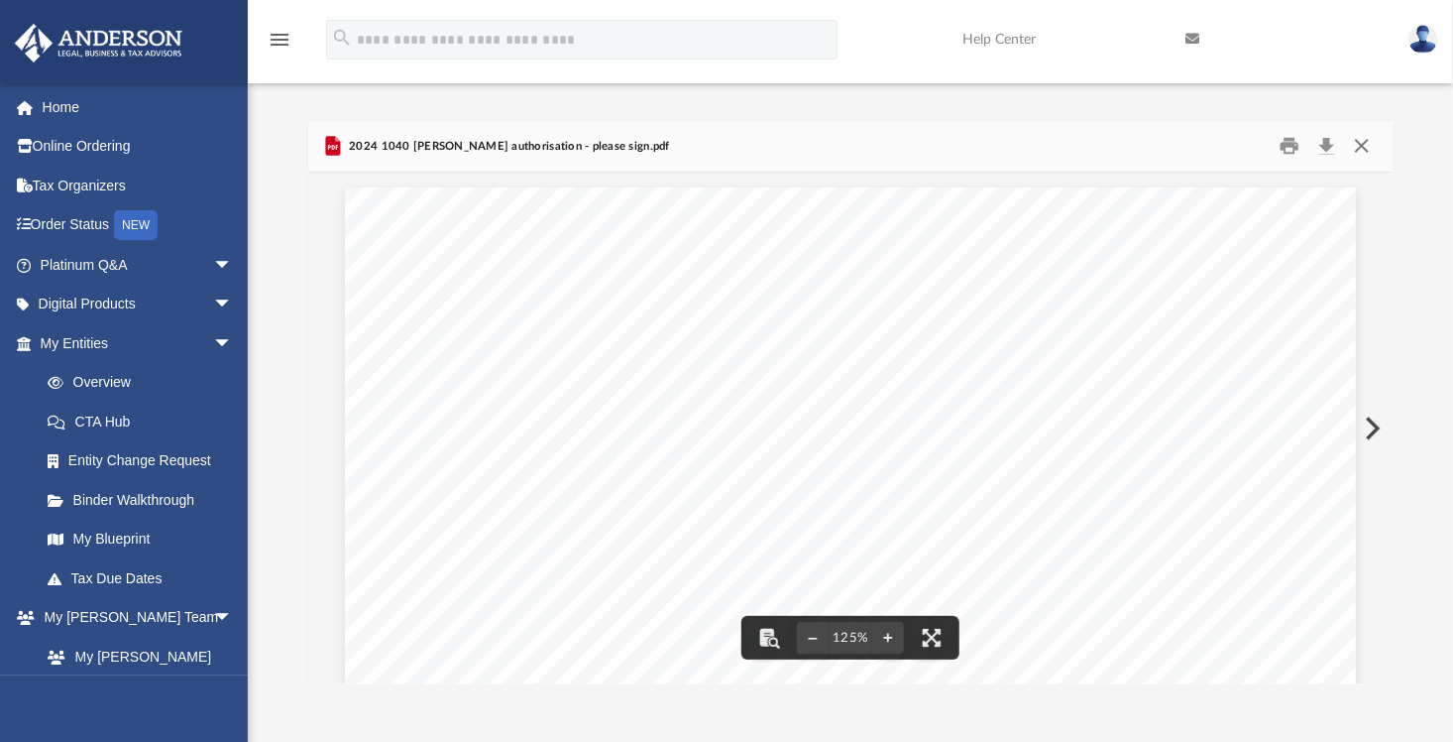
click at [1362, 143] on button "Close" at bounding box center [1362, 146] width 36 height 31
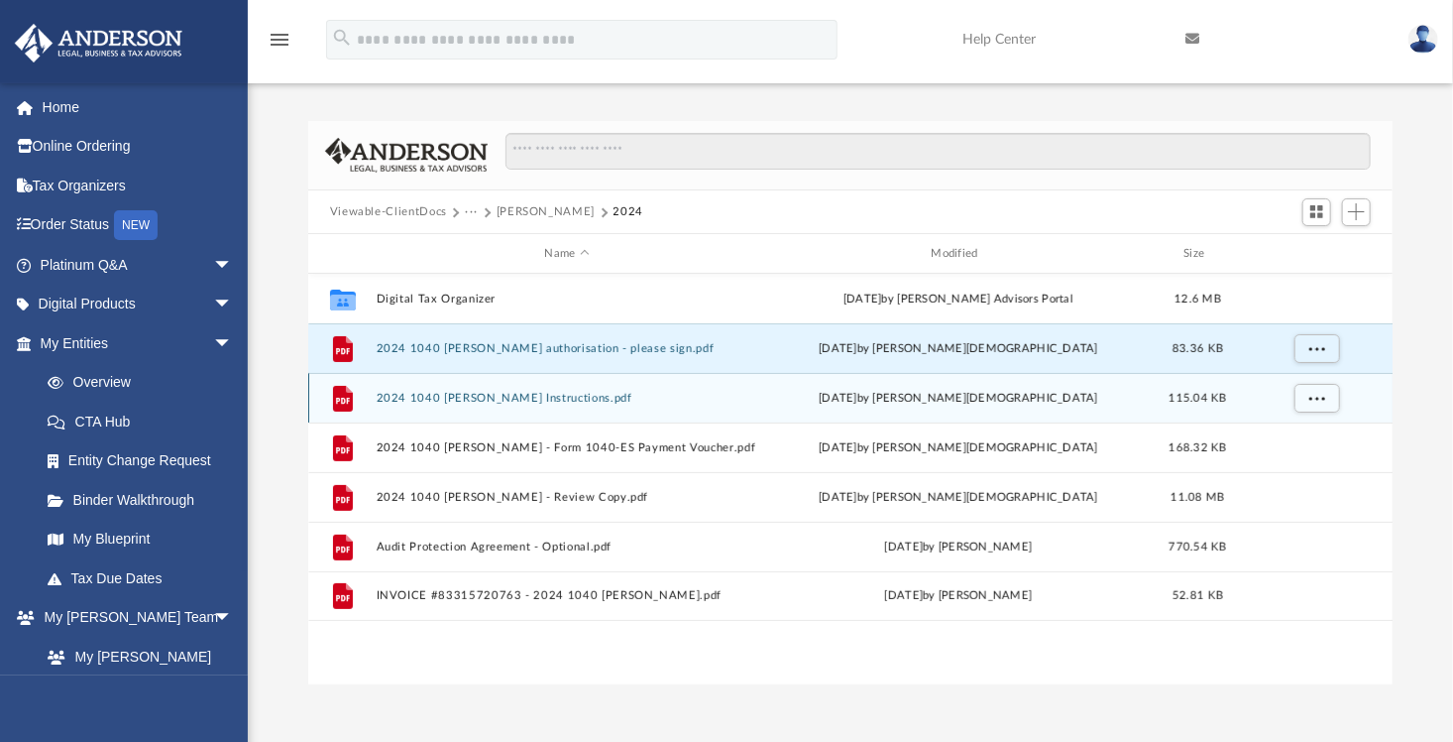
click at [647, 398] on button "2024 1040 [PERSON_NAME] Instructions.pdf" at bounding box center [567, 398] width 383 height 13
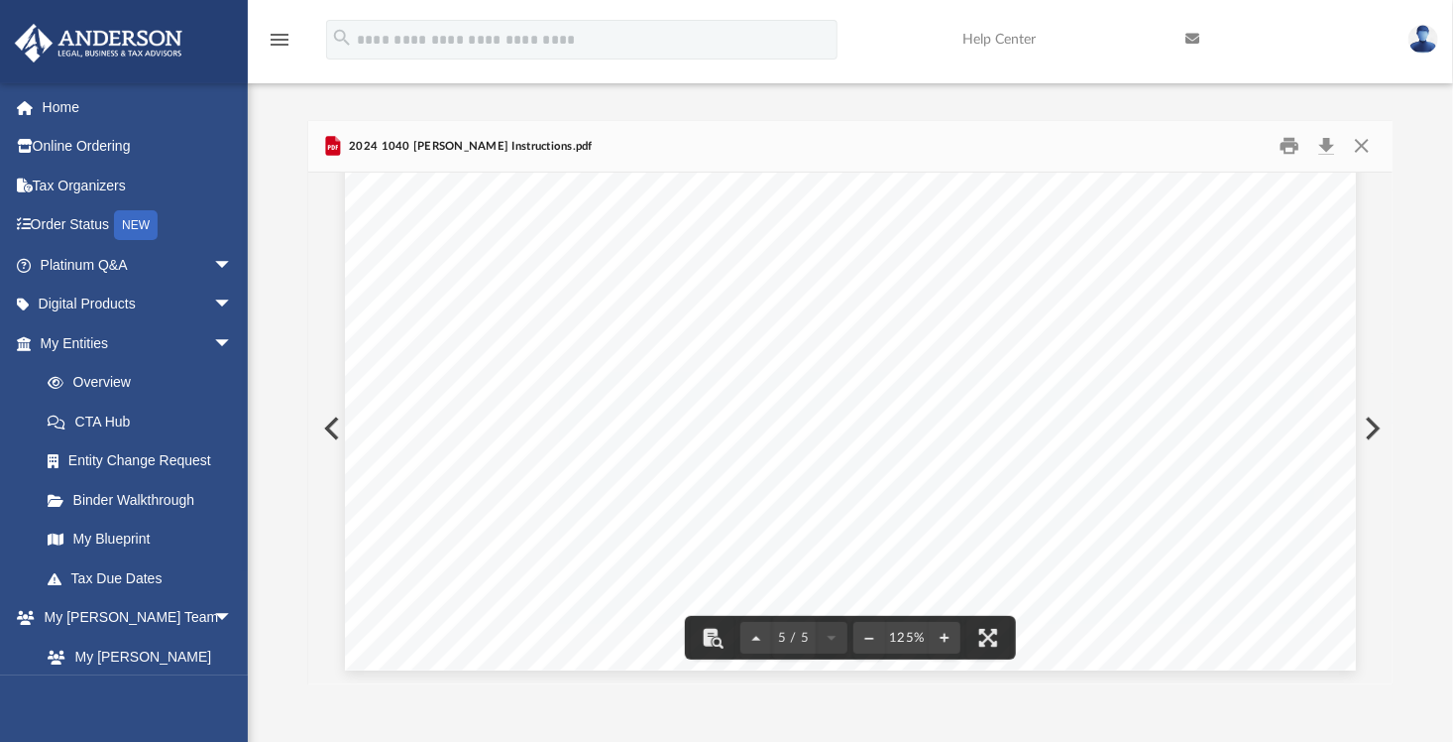
scroll to position [5387, 0]
drag, startPoint x: 1365, startPoint y: 146, endPoint x: 1353, endPoint y: 211, distance: 66.5
click at [1365, 146] on button "Close" at bounding box center [1362, 146] width 36 height 31
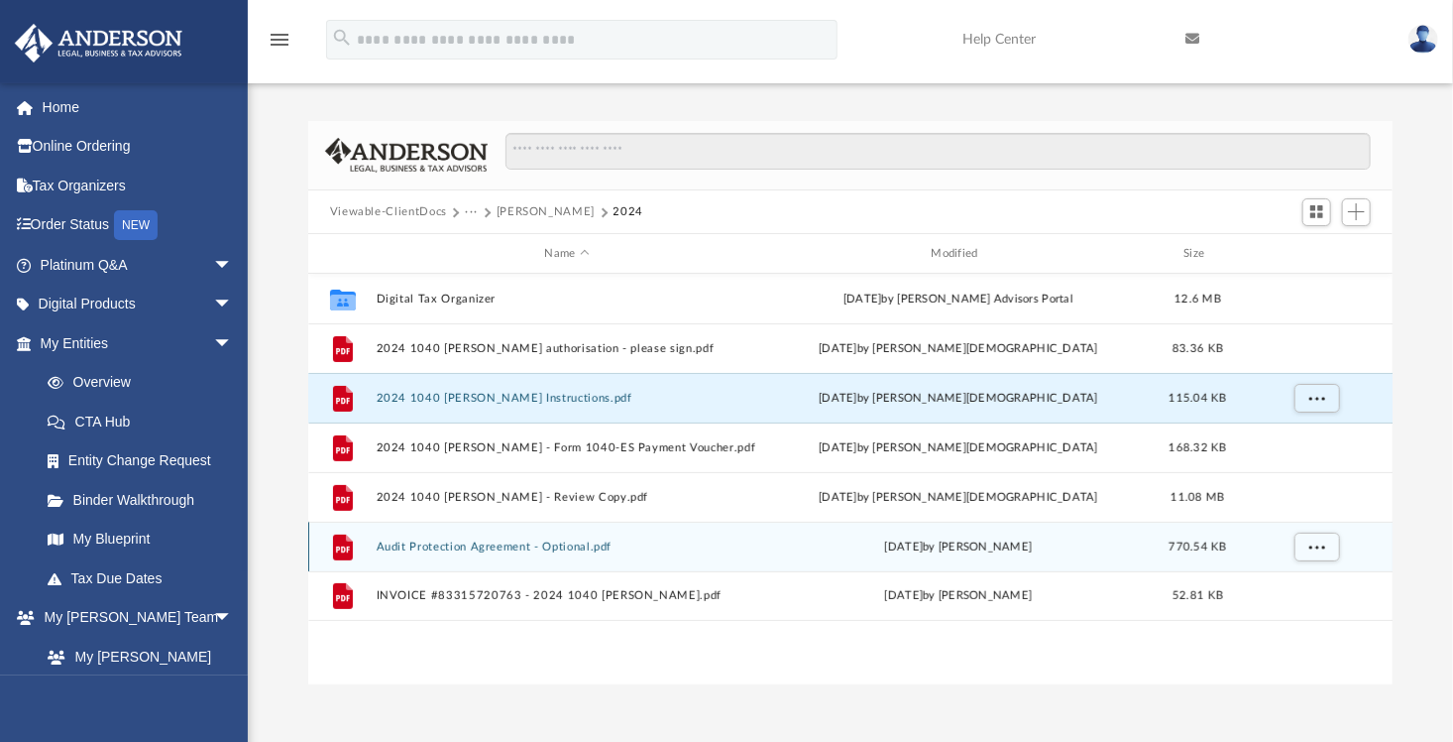
click at [552, 551] on button "Audit Protection Agreement - Optional.pdf" at bounding box center [567, 546] width 383 height 13
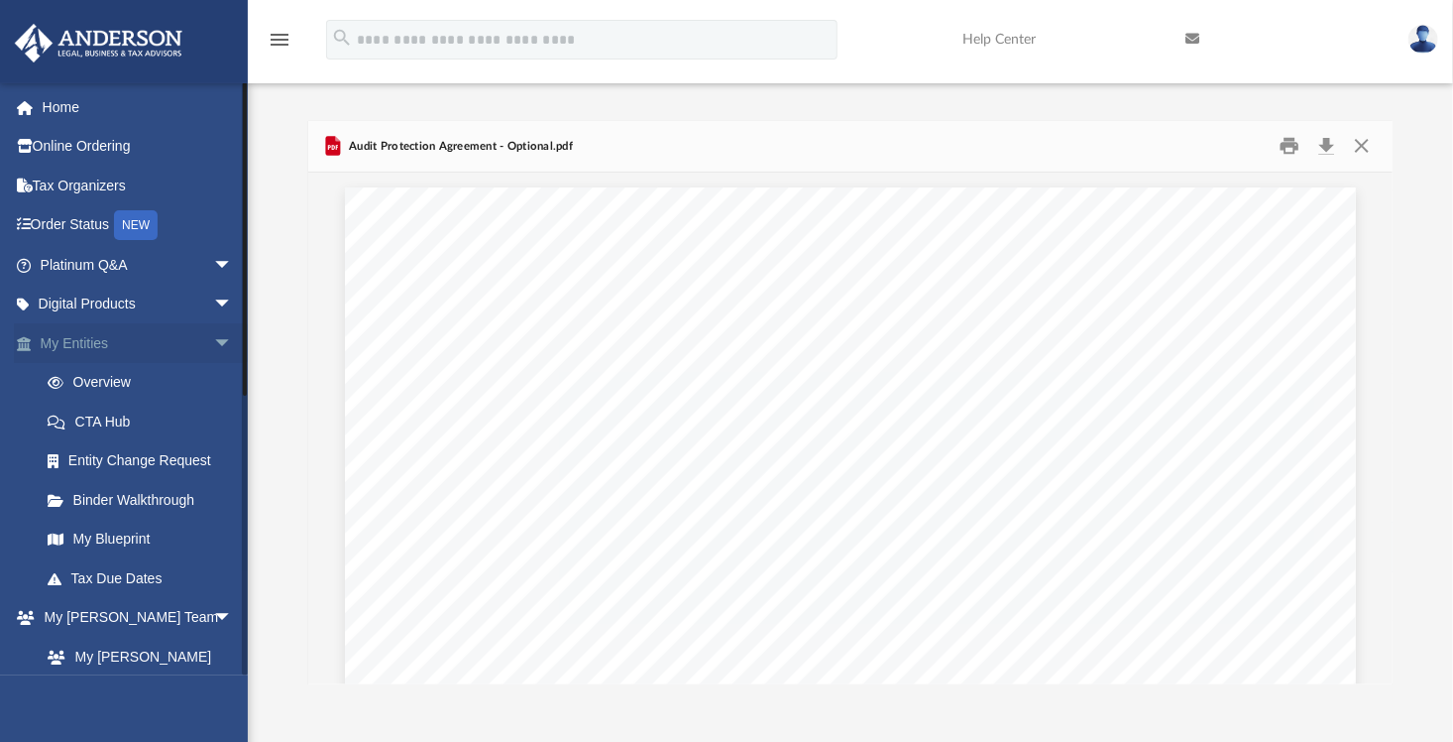
click at [190, 349] on link "My Entities arrow_drop_down" at bounding box center [138, 343] width 249 height 40
click at [213, 342] on span "arrow_drop_down" at bounding box center [233, 343] width 40 height 41
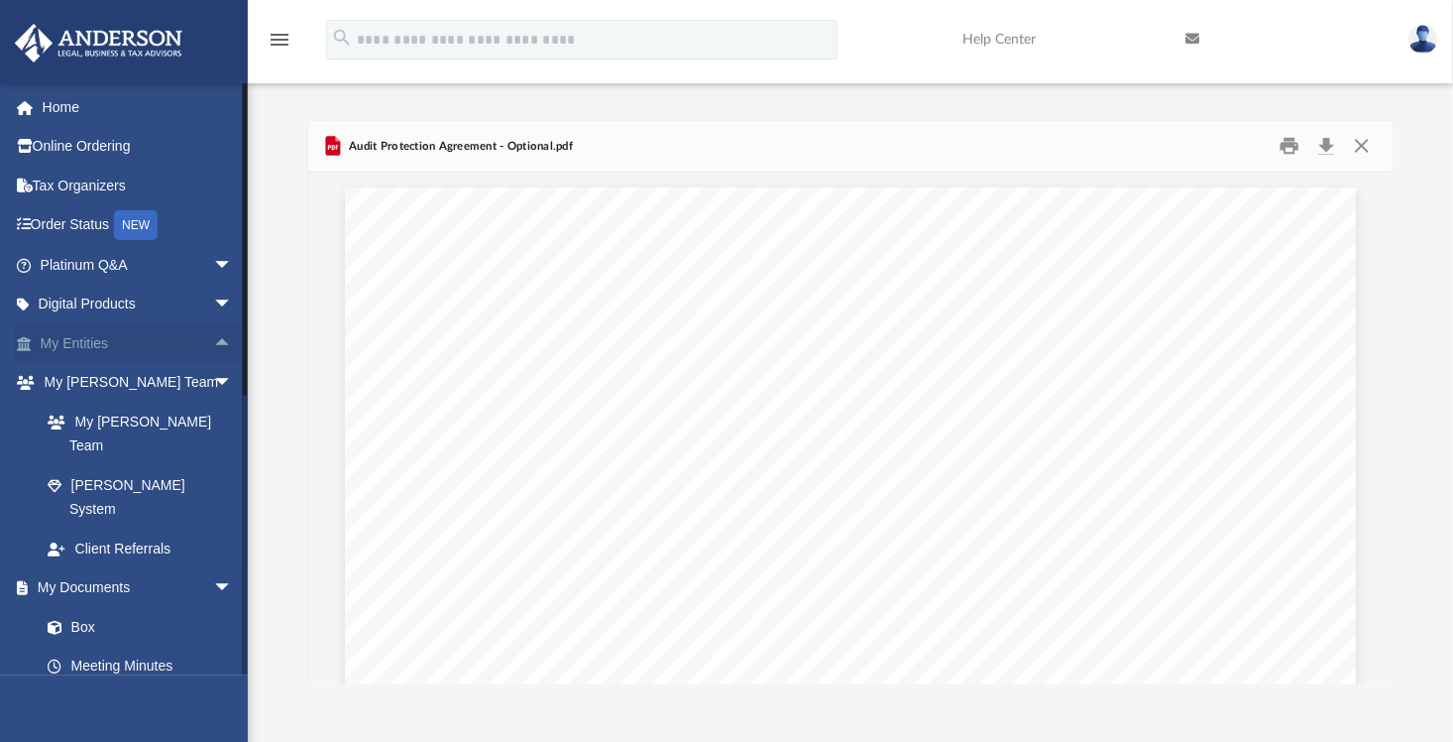
click at [213, 347] on span "arrow_drop_up" at bounding box center [233, 343] width 40 height 41
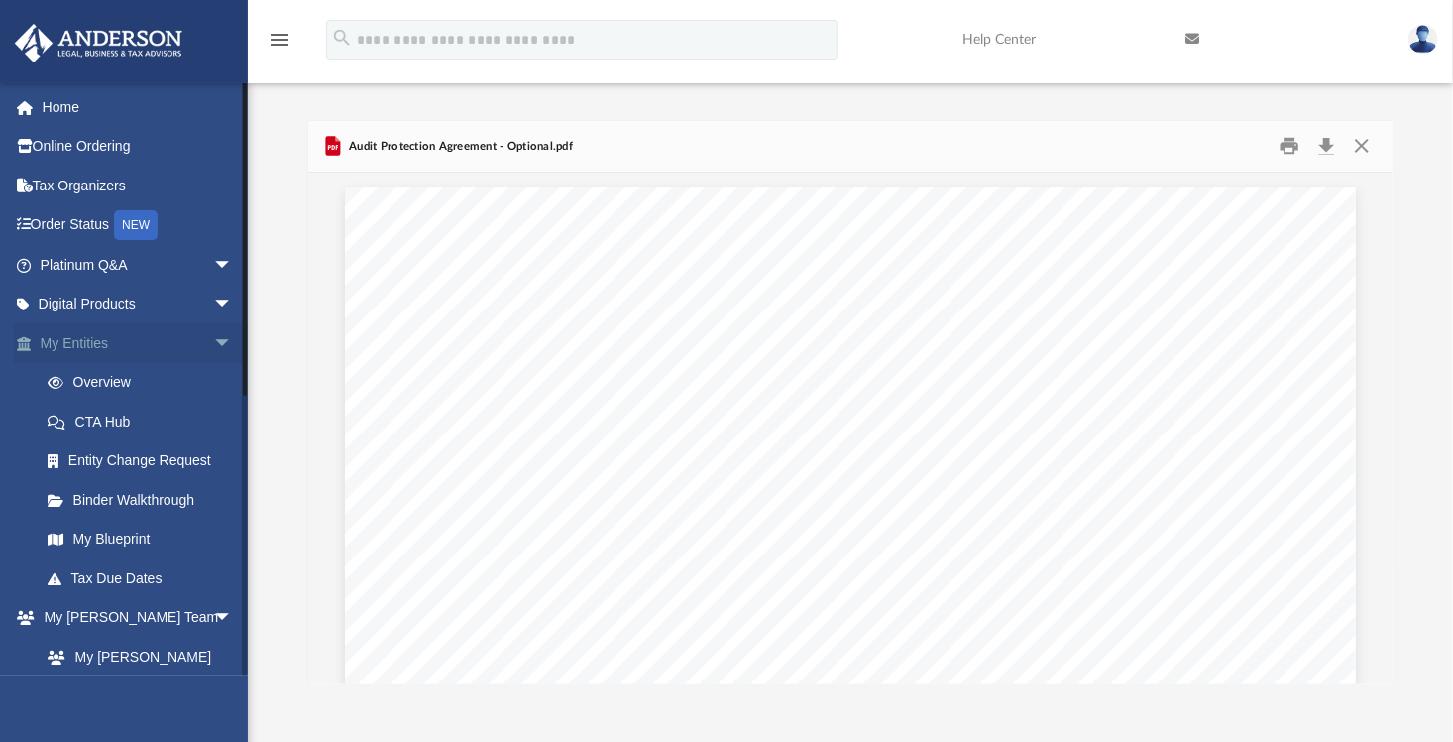
click at [213, 347] on span "arrow_drop_down" at bounding box center [233, 343] width 40 height 41
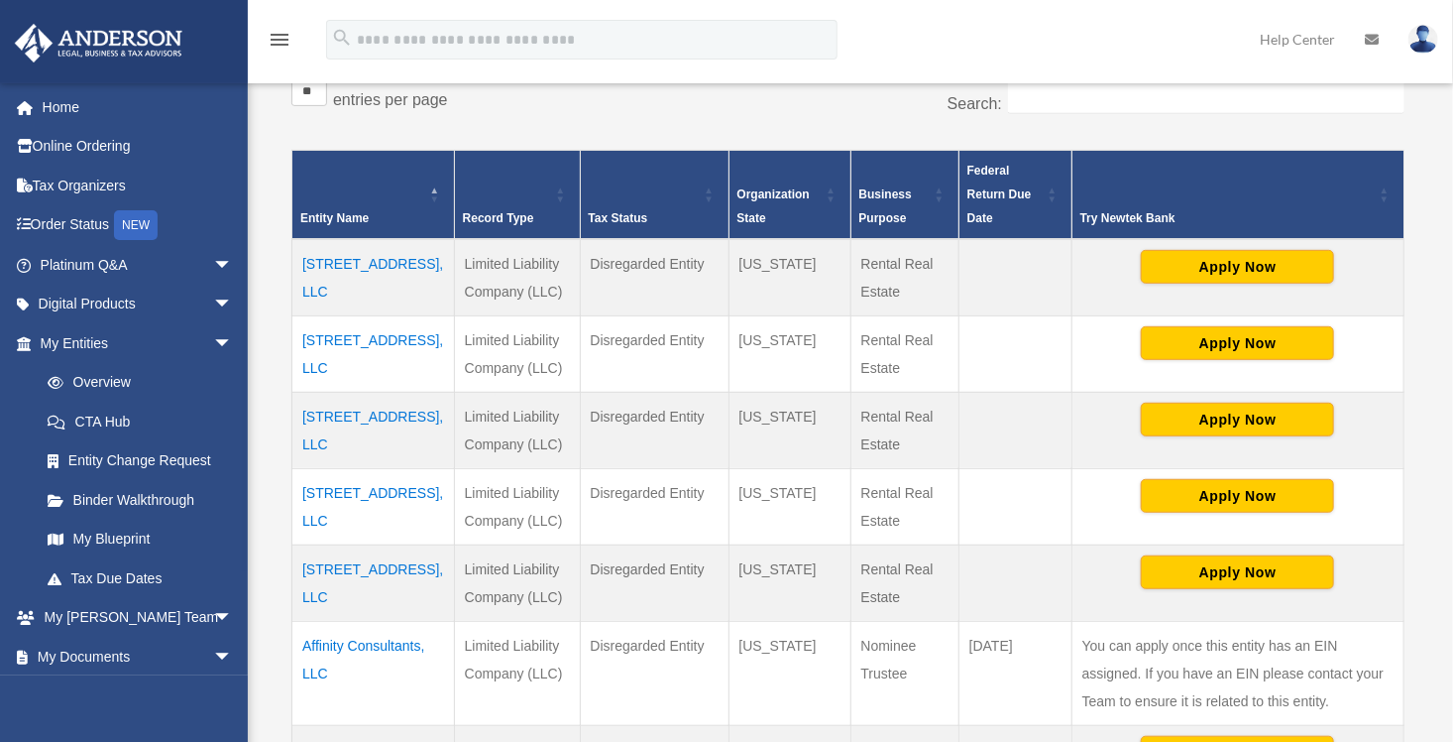
scroll to position [397, 0]
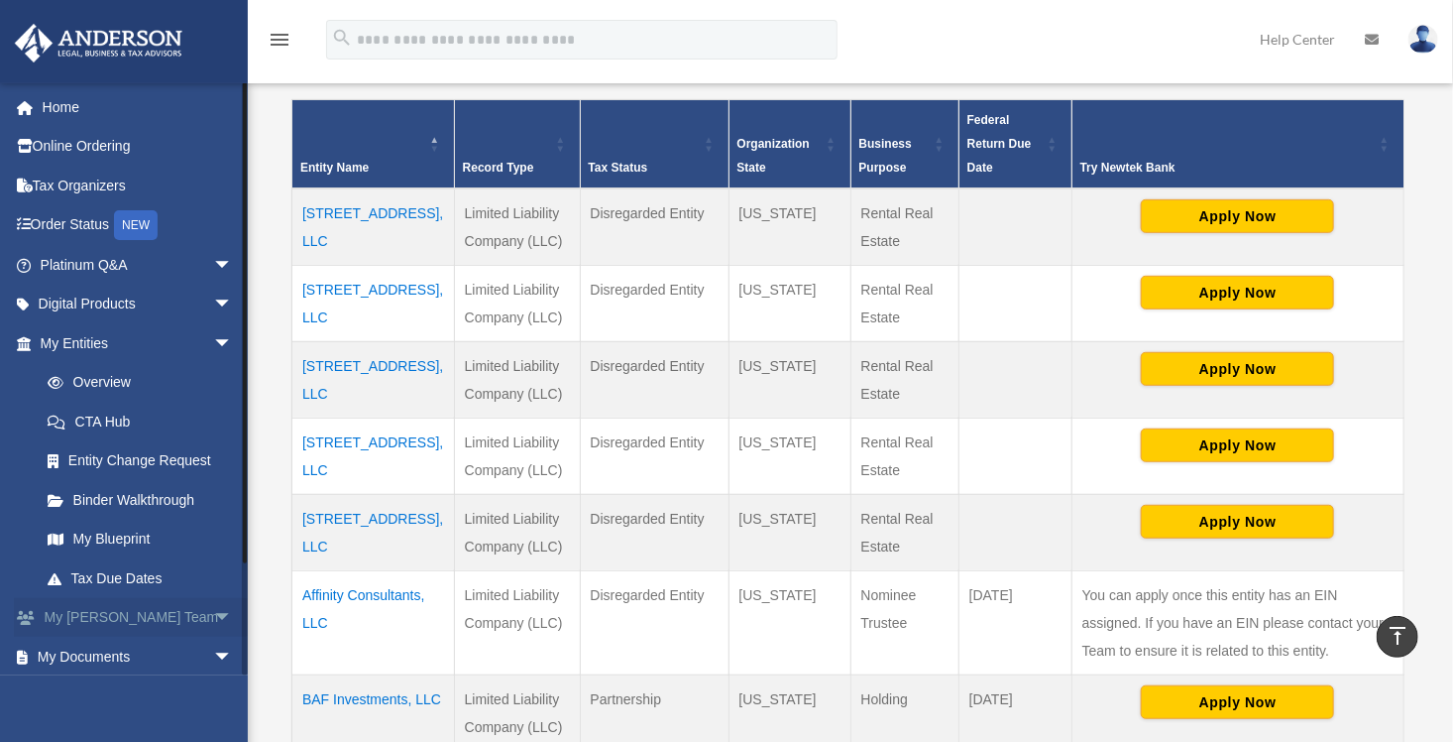
click at [213, 611] on span "arrow_drop_down" at bounding box center [233, 618] width 40 height 41
click at [213, 611] on span "arrow_drop_up" at bounding box center [233, 618] width 40 height 41
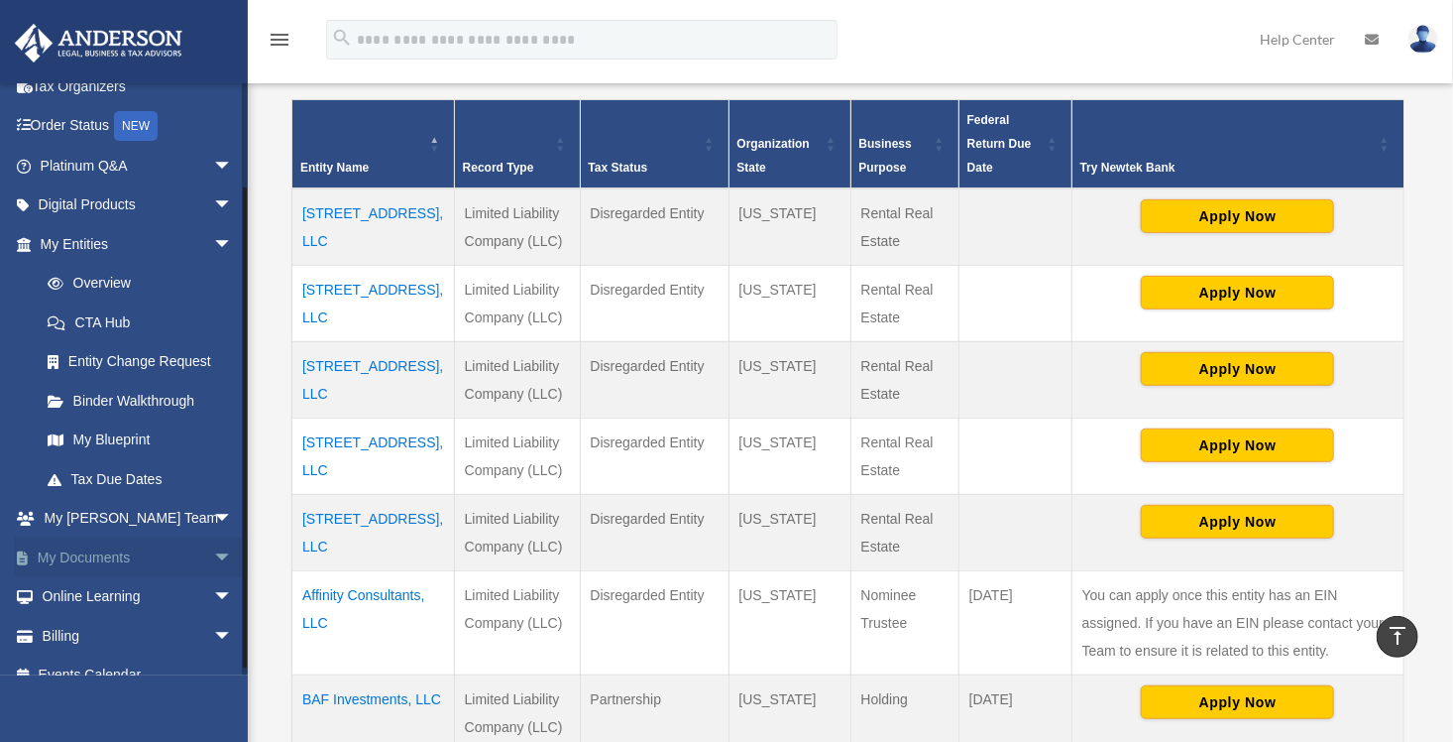
scroll to position [122, 0]
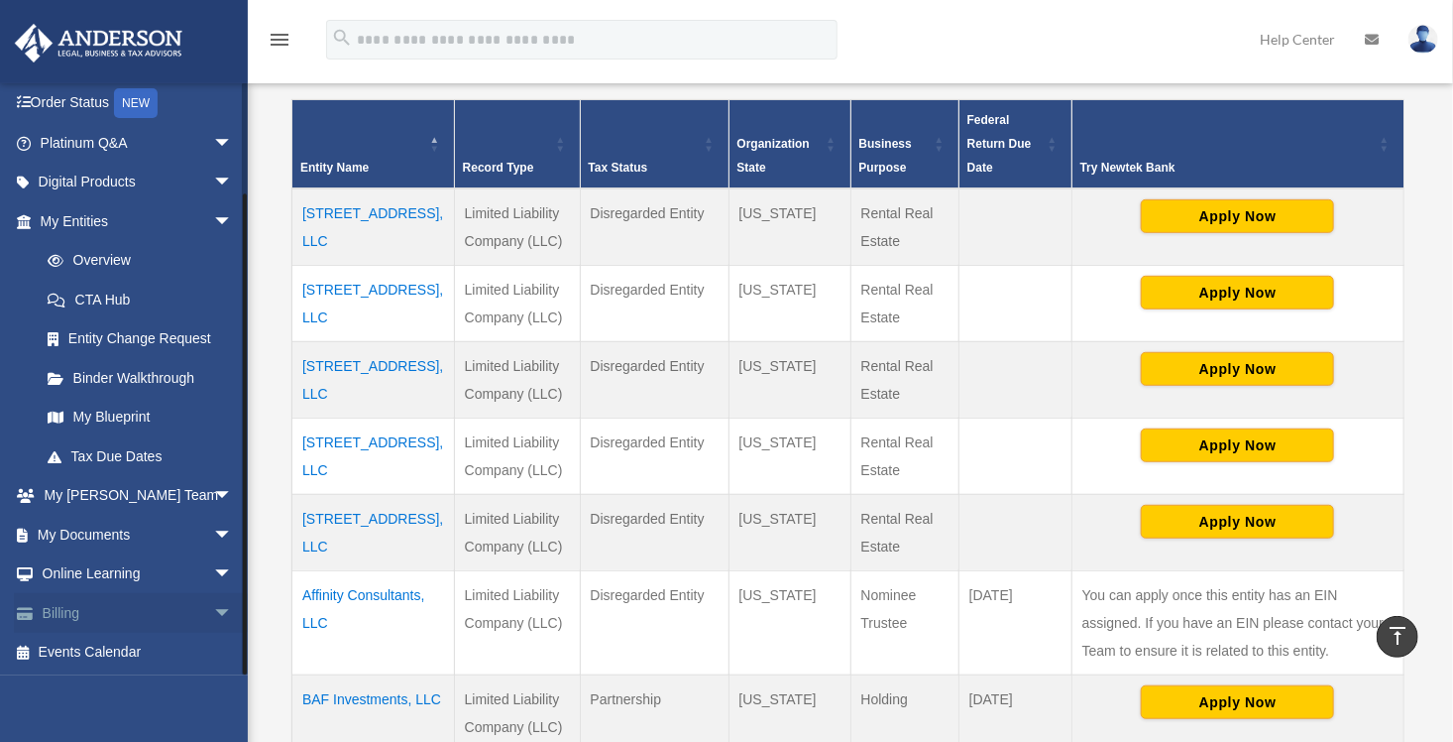
click at [213, 611] on span "arrow_drop_down" at bounding box center [233, 613] width 40 height 41
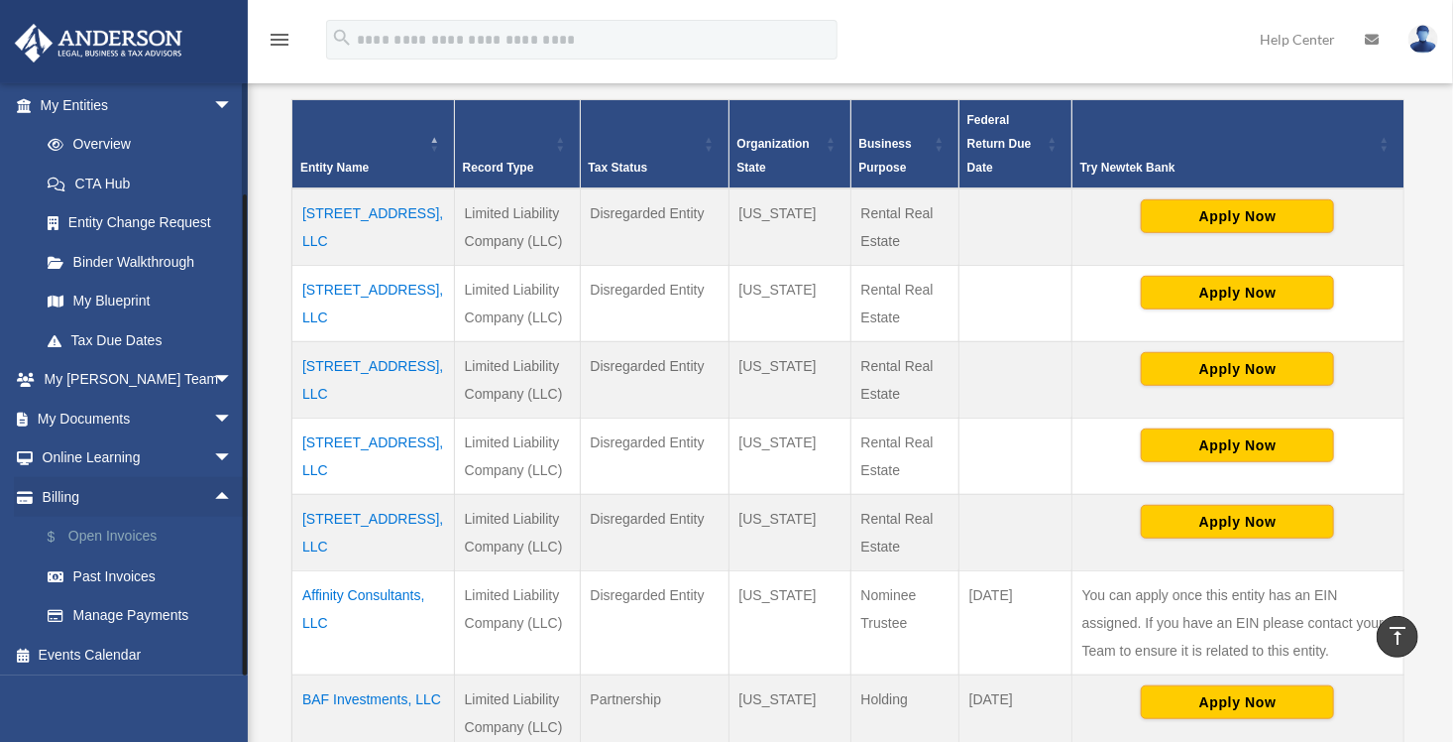
scroll to position [241, 0]
click at [161, 615] on link "Manage Payments" at bounding box center [145, 613] width 235 height 40
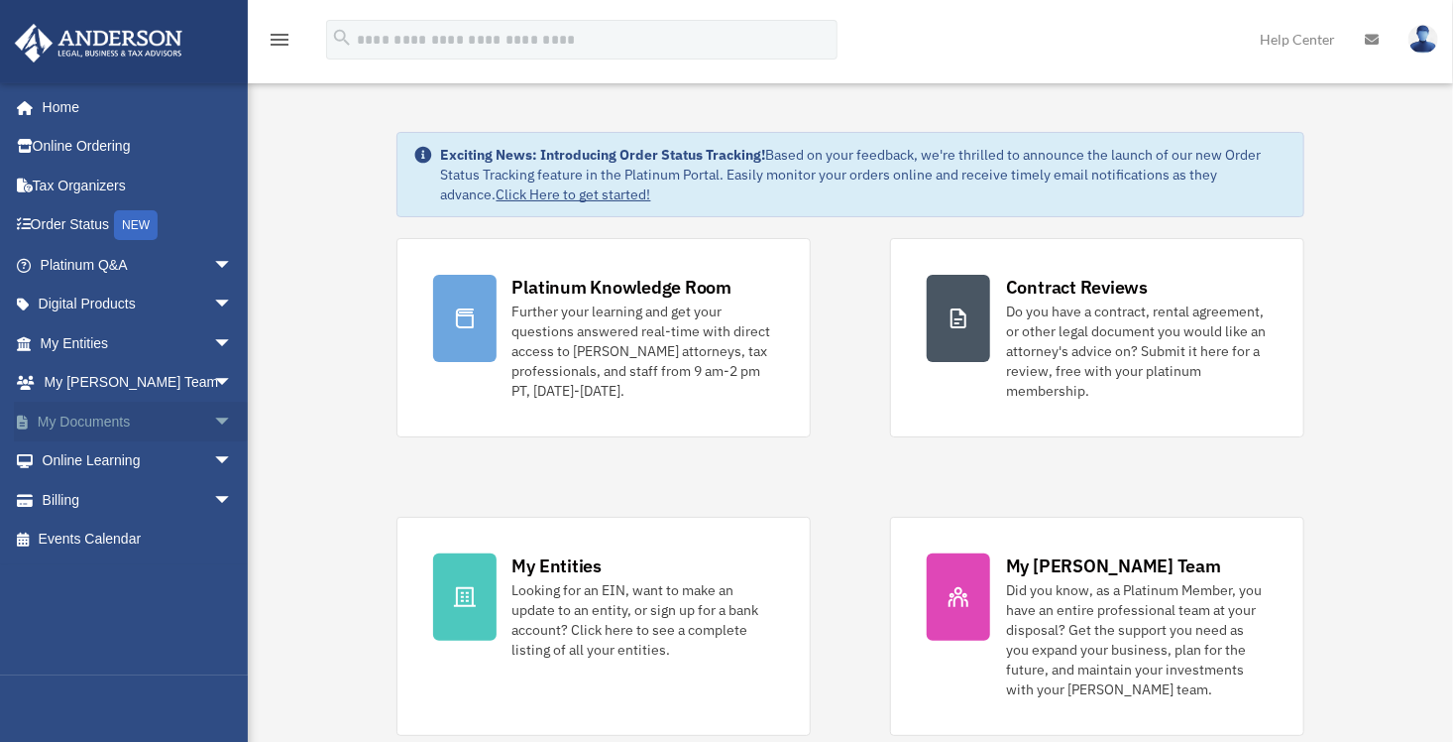
click at [213, 415] on span "arrow_drop_down" at bounding box center [233, 422] width 40 height 41
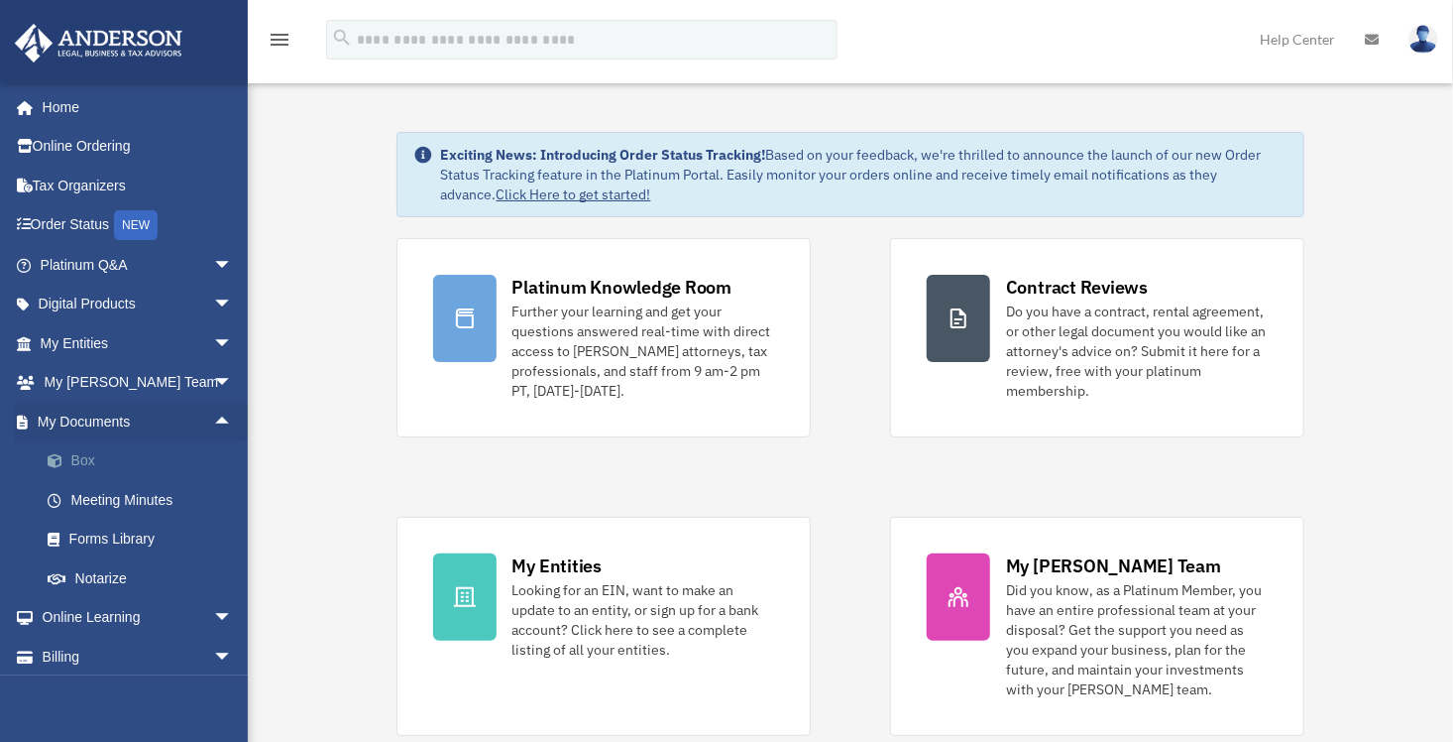
click at [183, 465] on link "Box" at bounding box center [145, 461] width 235 height 40
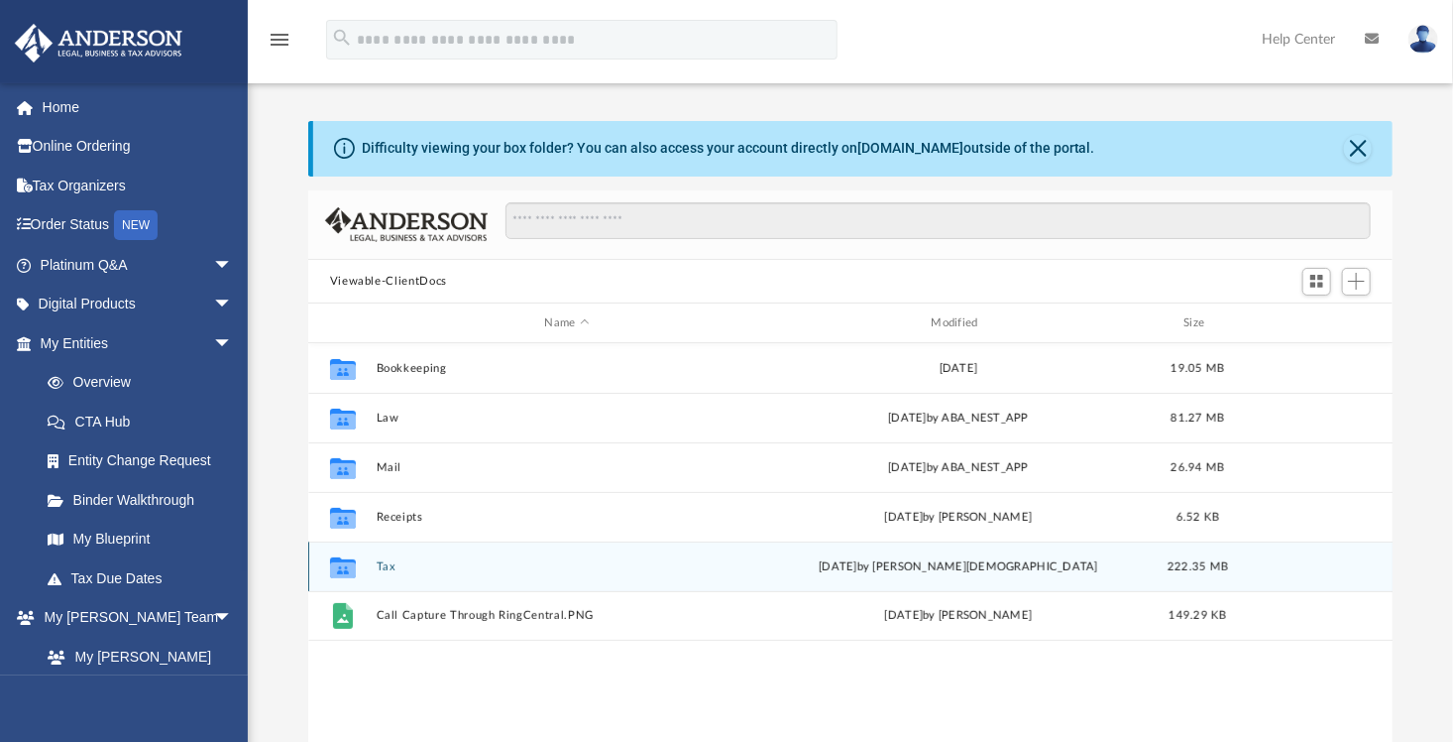
scroll to position [435, 1071]
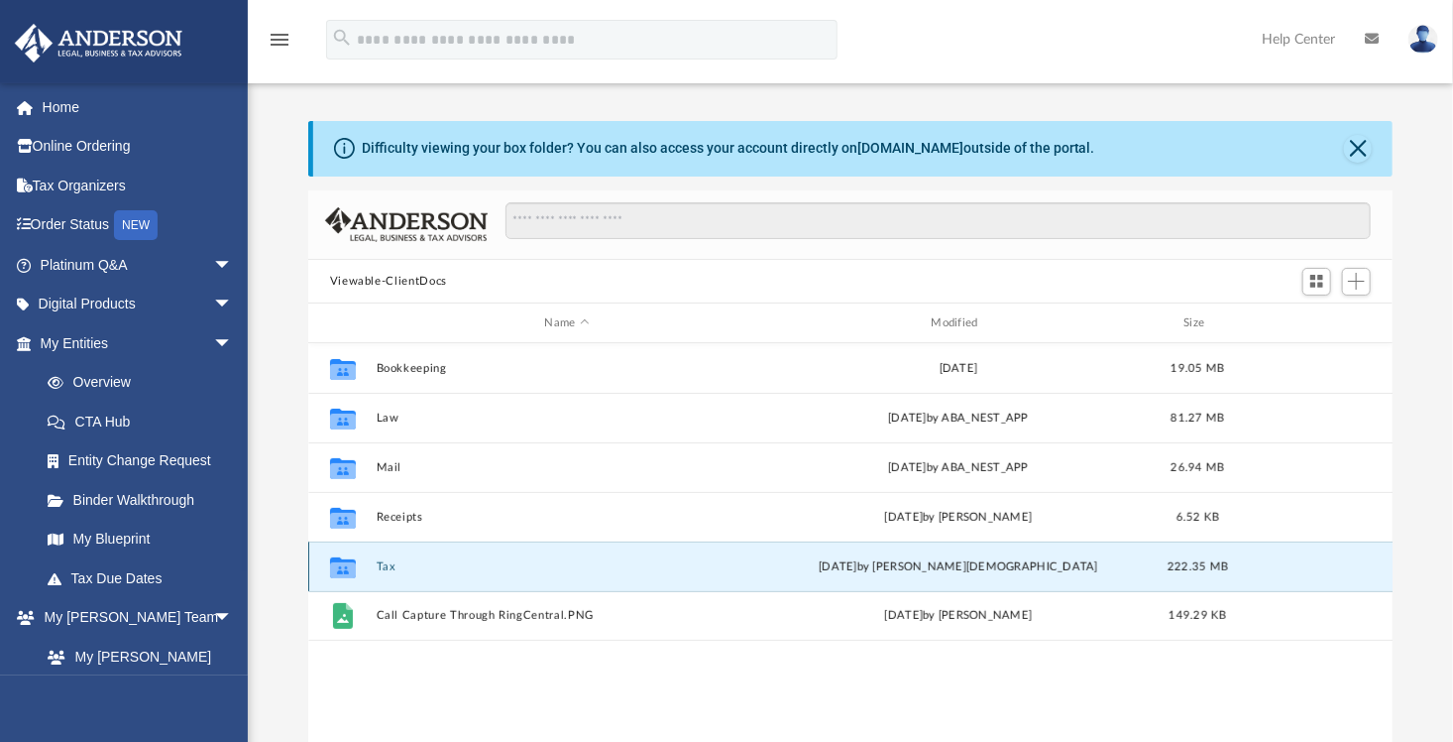
click at [421, 563] on button "Tax" at bounding box center [567, 566] width 383 height 13
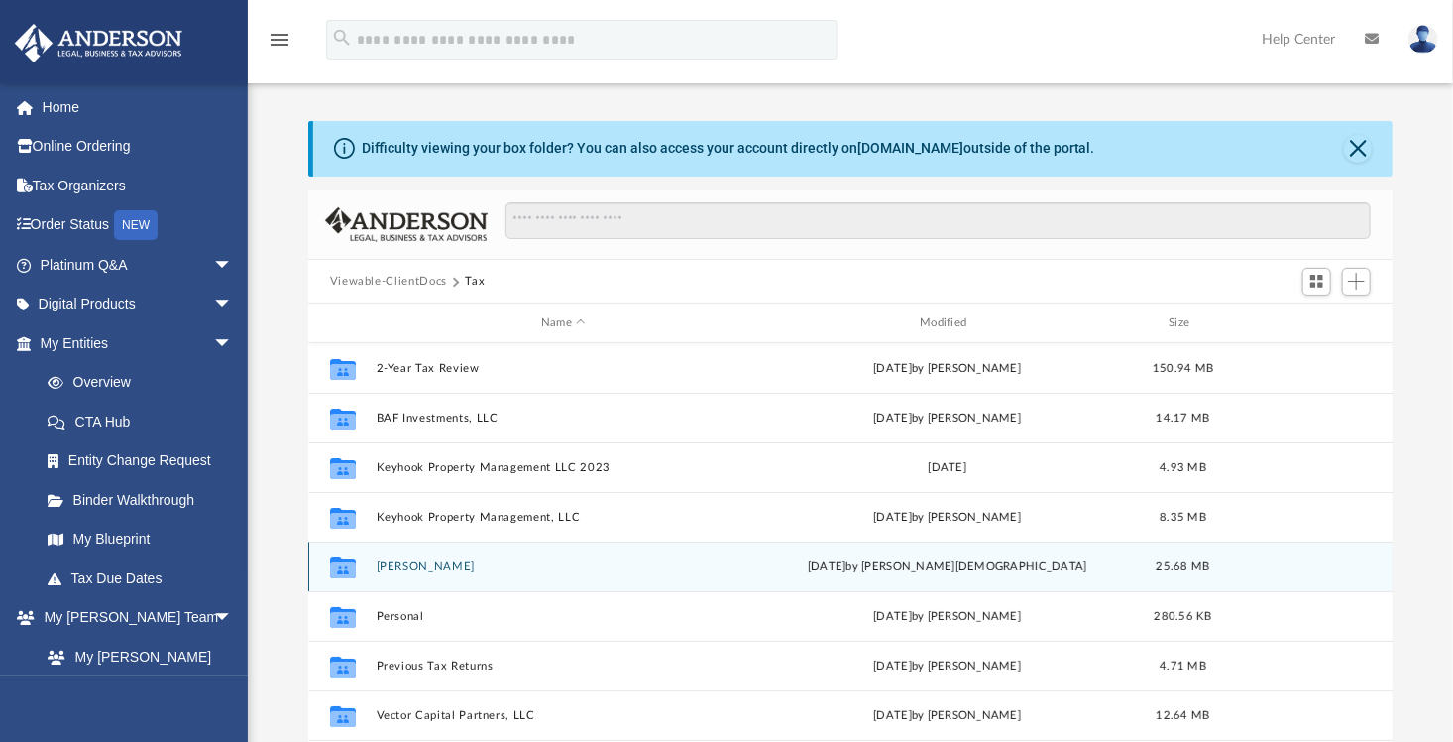
click at [485, 566] on button "[PERSON_NAME]" at bounding box center [563, 566] width 375 height 13
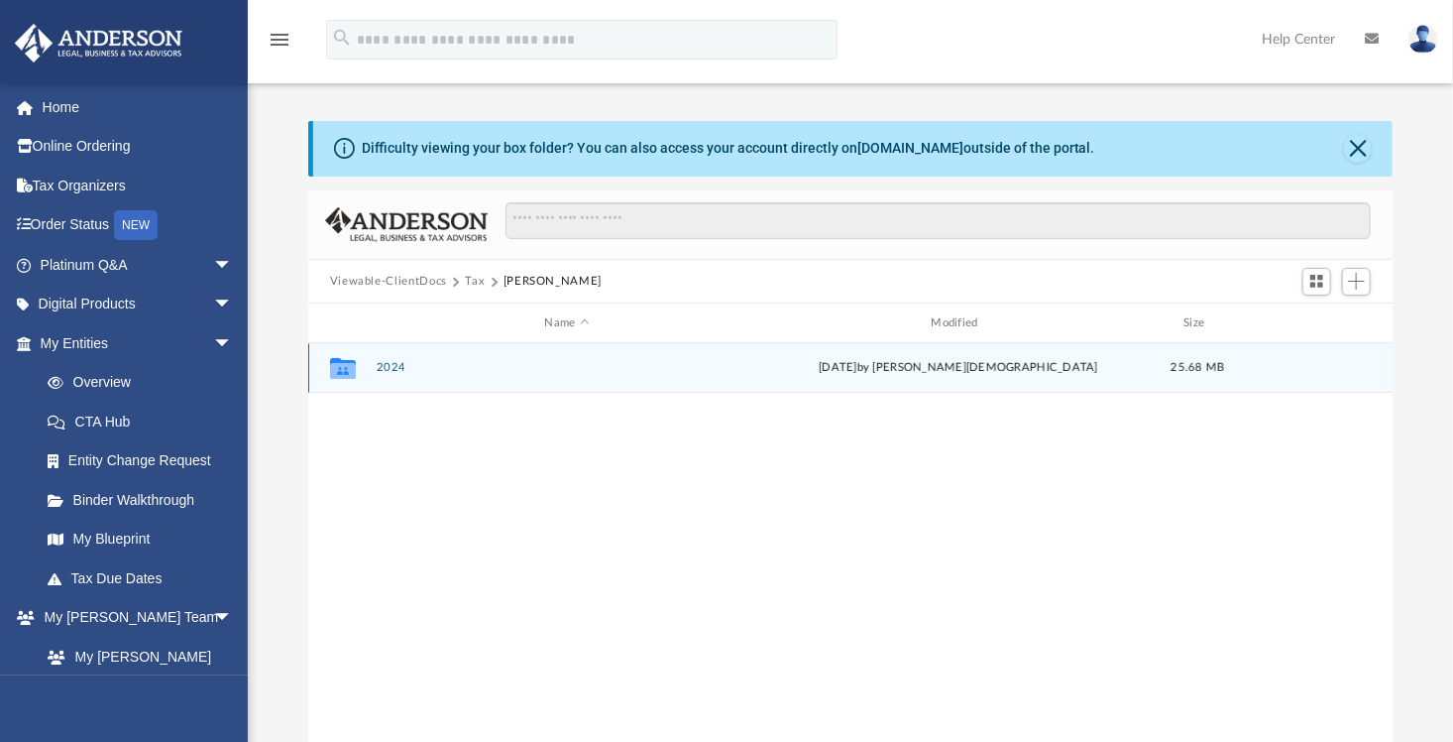
click at [385, 372] on button "2024" at bounding box center [567, 368] width 383 height 13
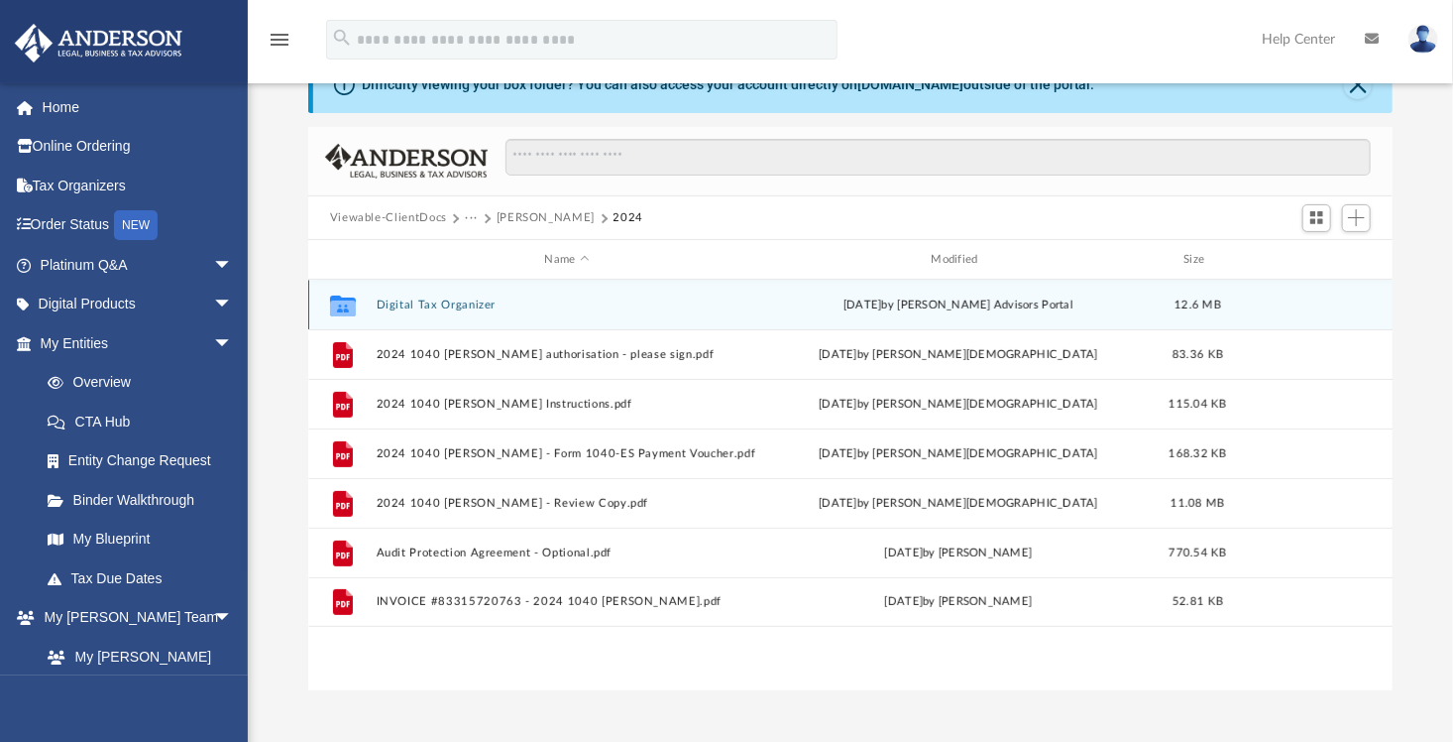
scroll to position [99, 0]
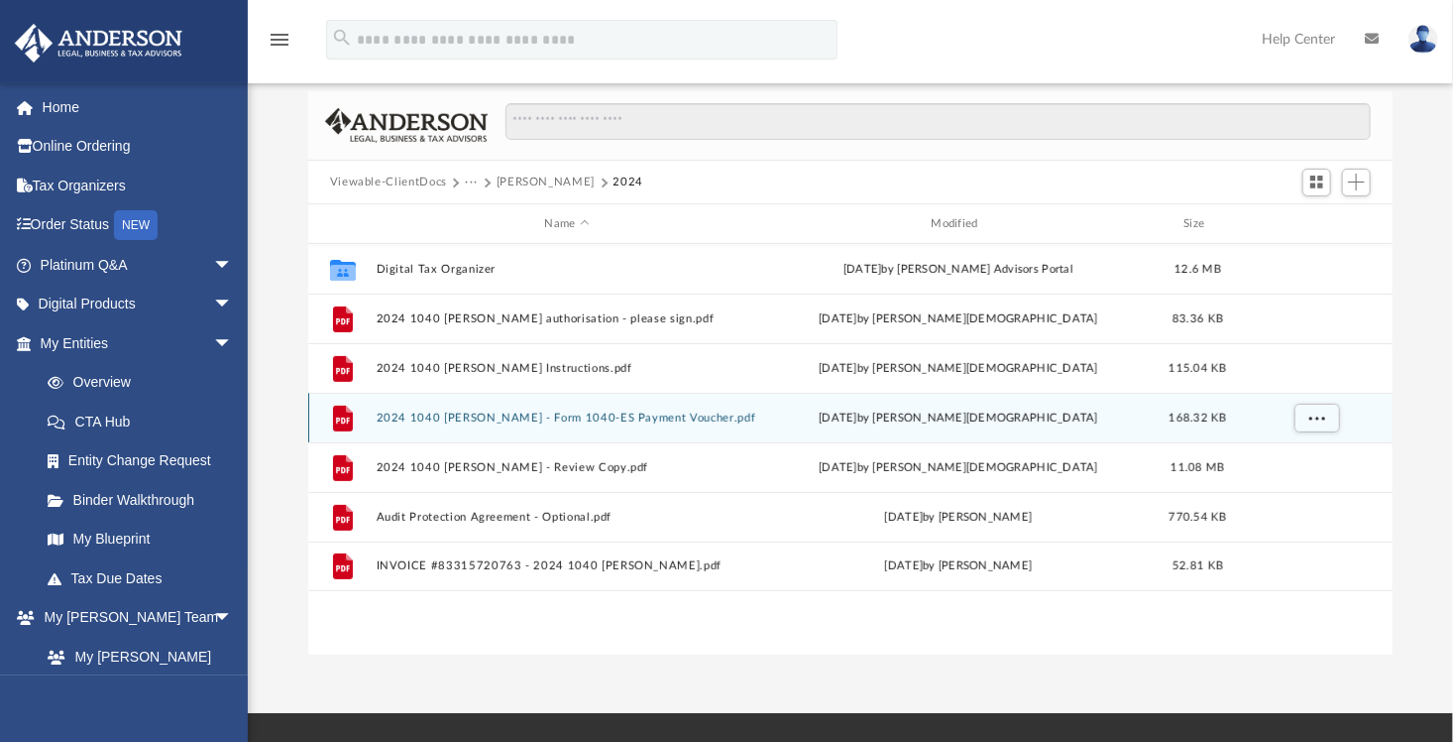
click at [595, 415] on button "2024 1040 [PERSON_NAME] - Form 1040-ES Payment Voucher.pdf" at bounding box center [567, 417] width 383 height 13
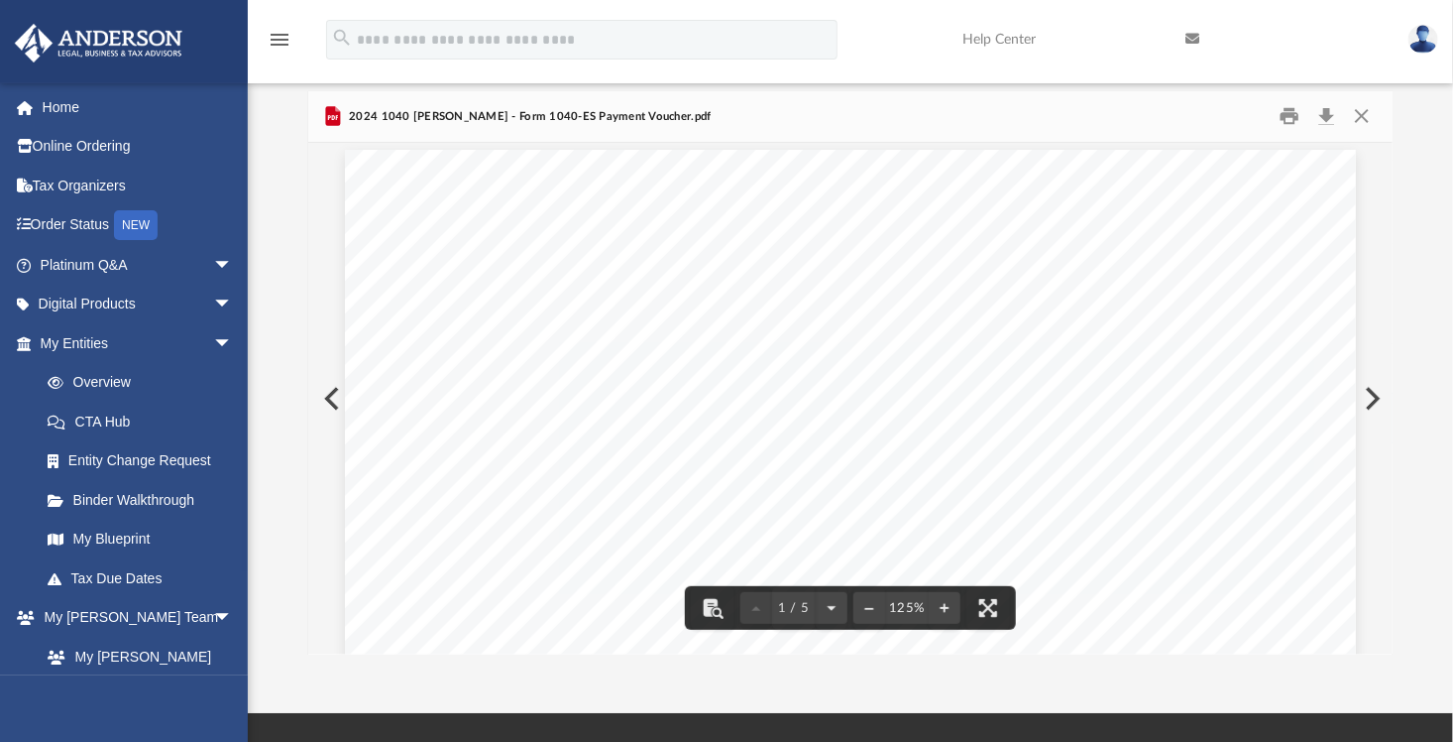
scroll to position [0, 0]
click at [1289, 114] on button "Print" at bounding box center [1290, 116] width 40 height 31
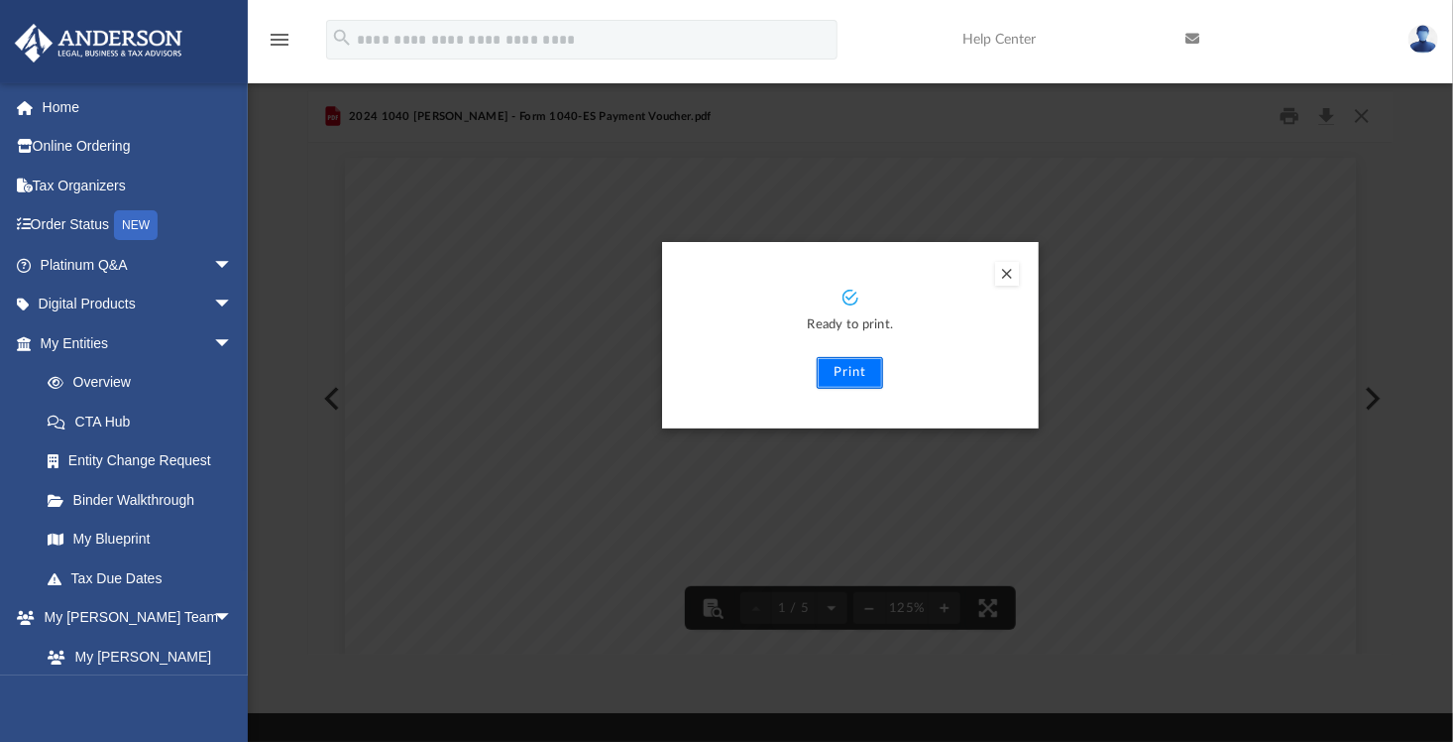
click at [860, 369] on button "Print" at bounding box center [850, 373] width 66 height 32
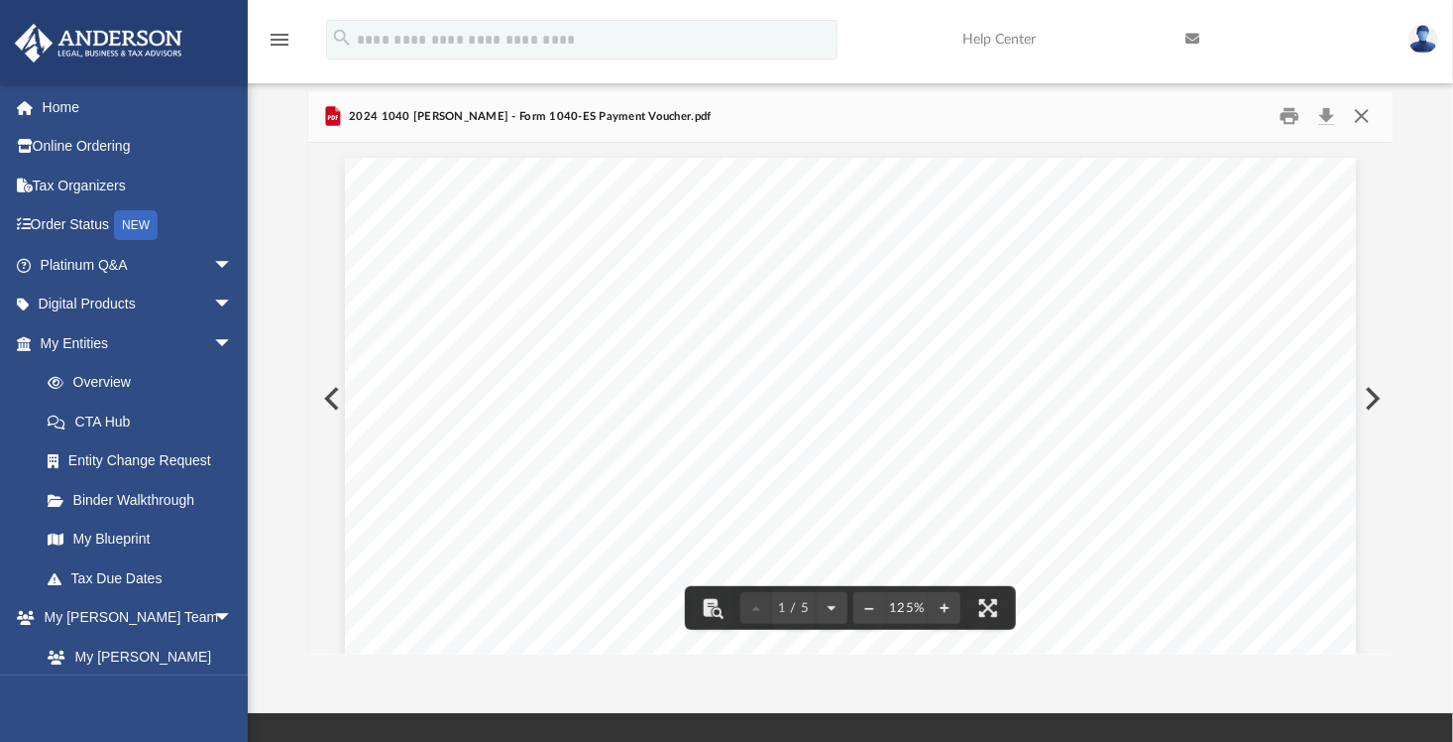
drag, startPoint x: 1372, startPoint y: 115, endPoint x: 1360, endPoint y: 128, distance: 17.5
click at [1372, 115] on button "Close" at bounding box center [1362, 116] width 36 height 31
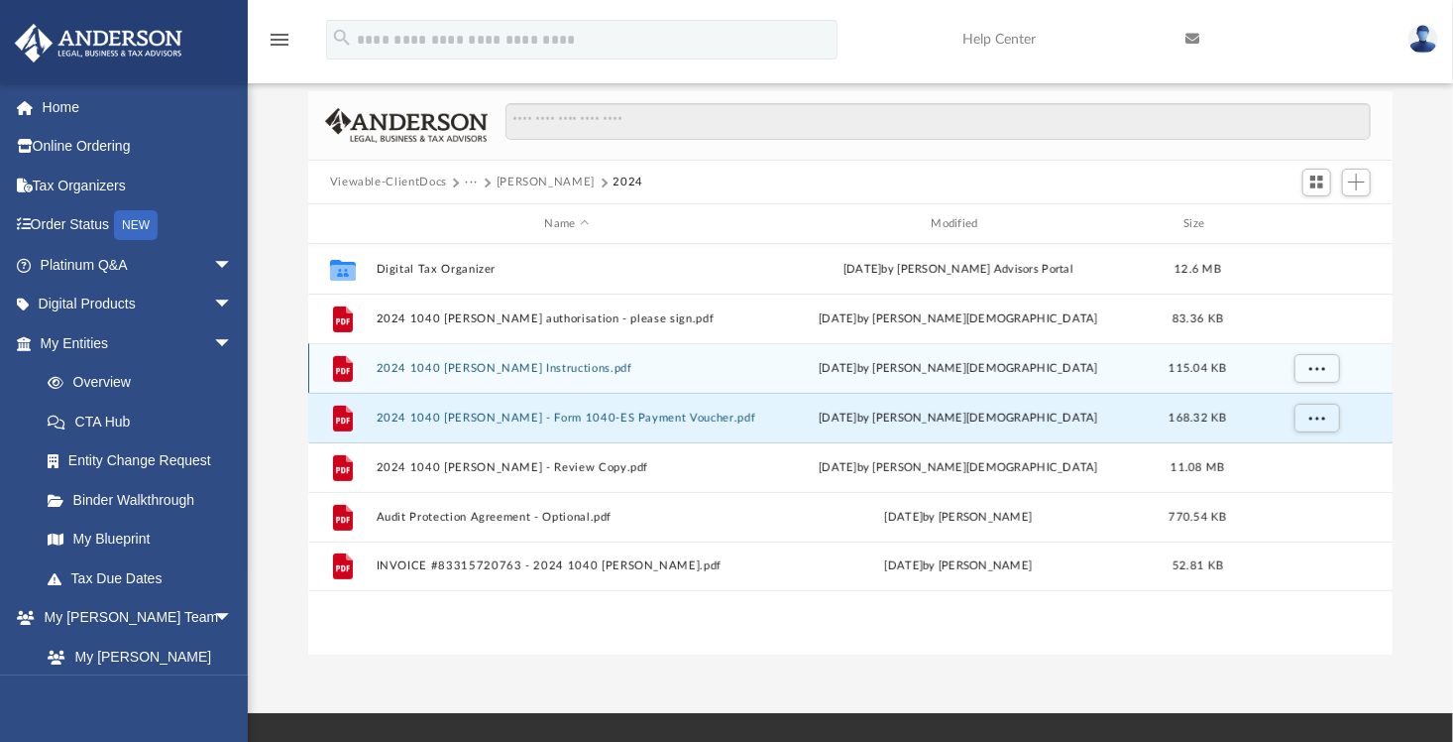
click at [646, 370] on button "2024 1040 [PERSON_NAME] Instructions.pdf" at bounding box center [567, 368] width 383 height 13
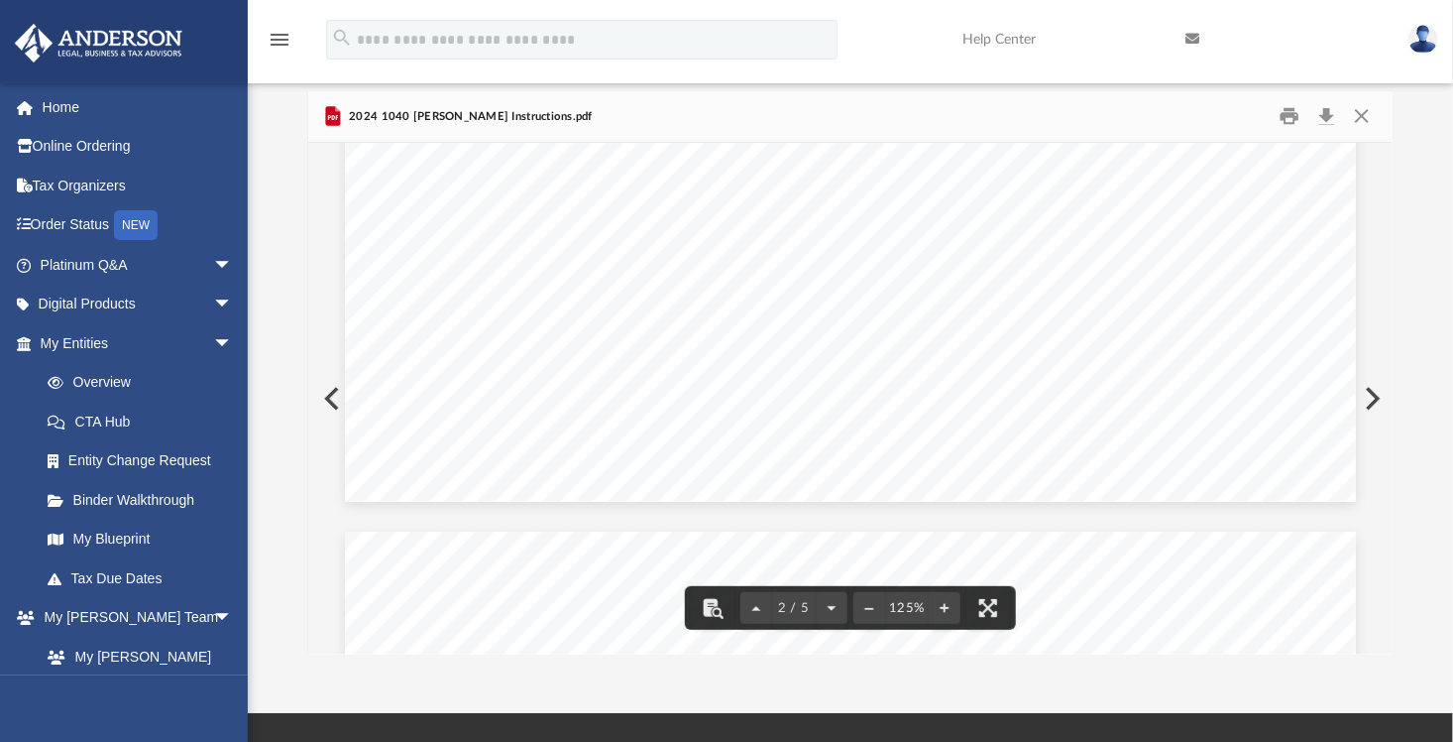
scroll to position [628, 0]
click at [1368, 119] on button "Close" at bounding box center [1362, 116] width 36 height 31
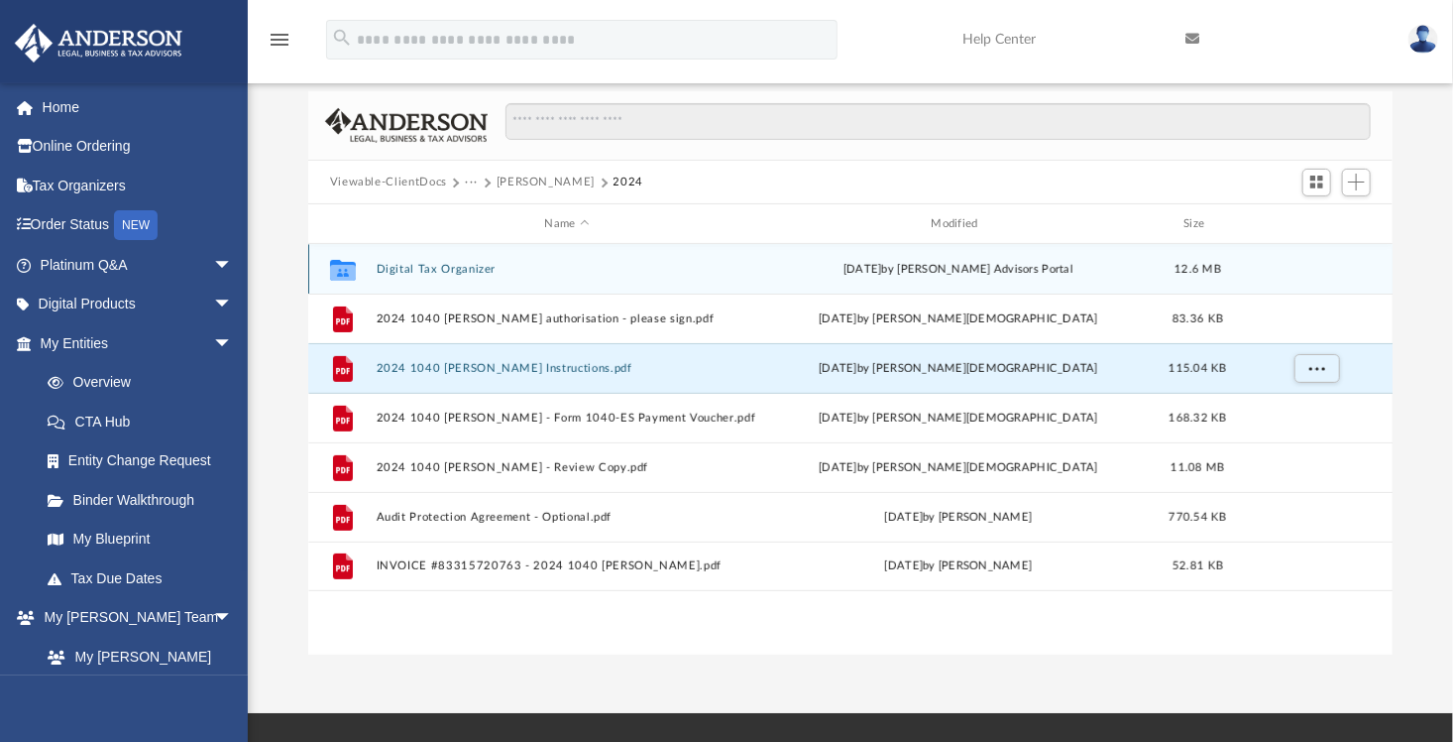
drag, startPoint x: 457, startPoint y: 263, endPoint x: 470, endPoint y: 282, distance: 22.8
click at [457, 263] on button "Digital Tax Organizer" at bounding box center [567, 269] width 383 height 13
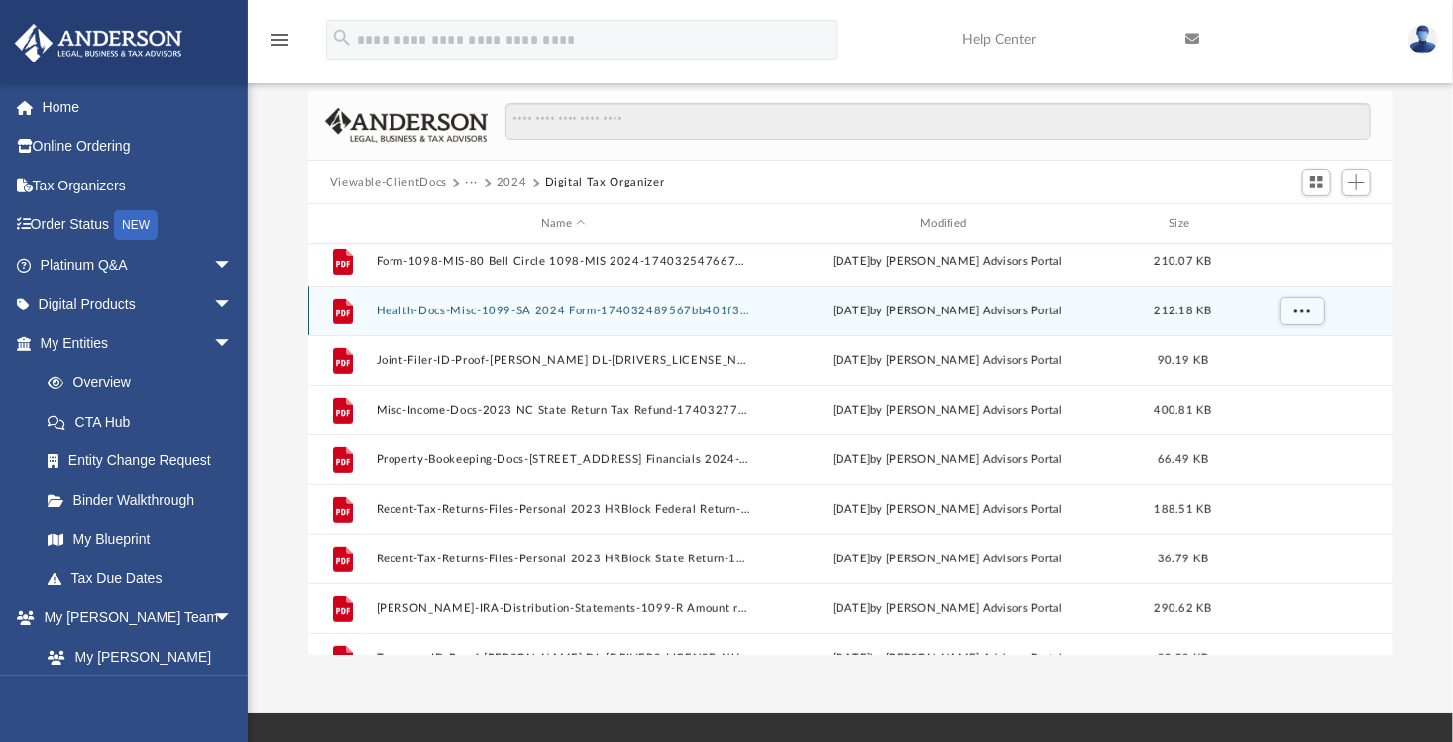
scroll to position [481, 0]
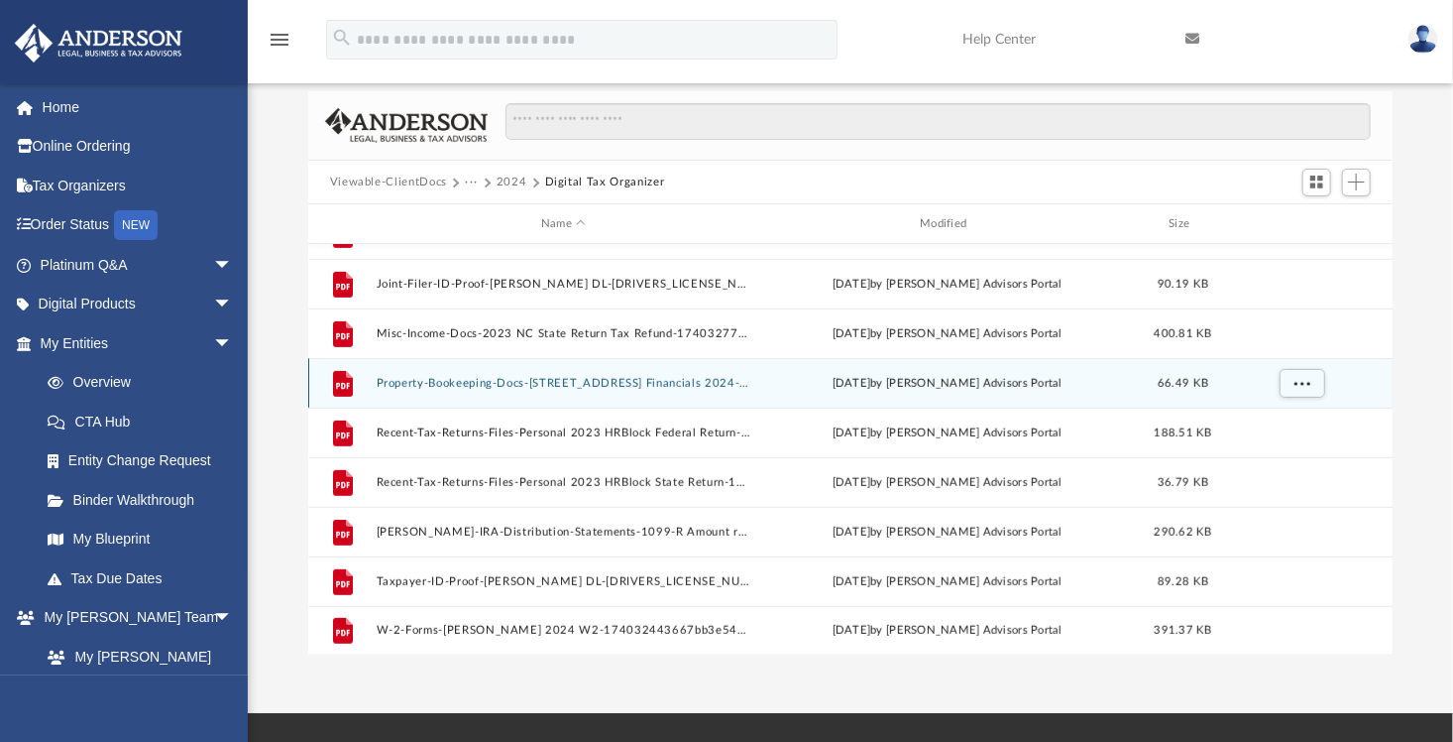
click at [651, 382] on button "Property-Bookeeping-Docs-206 Broad St Financials 2024-174032632267bb45b2d3559.p…" at bounding box center [563, 383] width 375 height 13
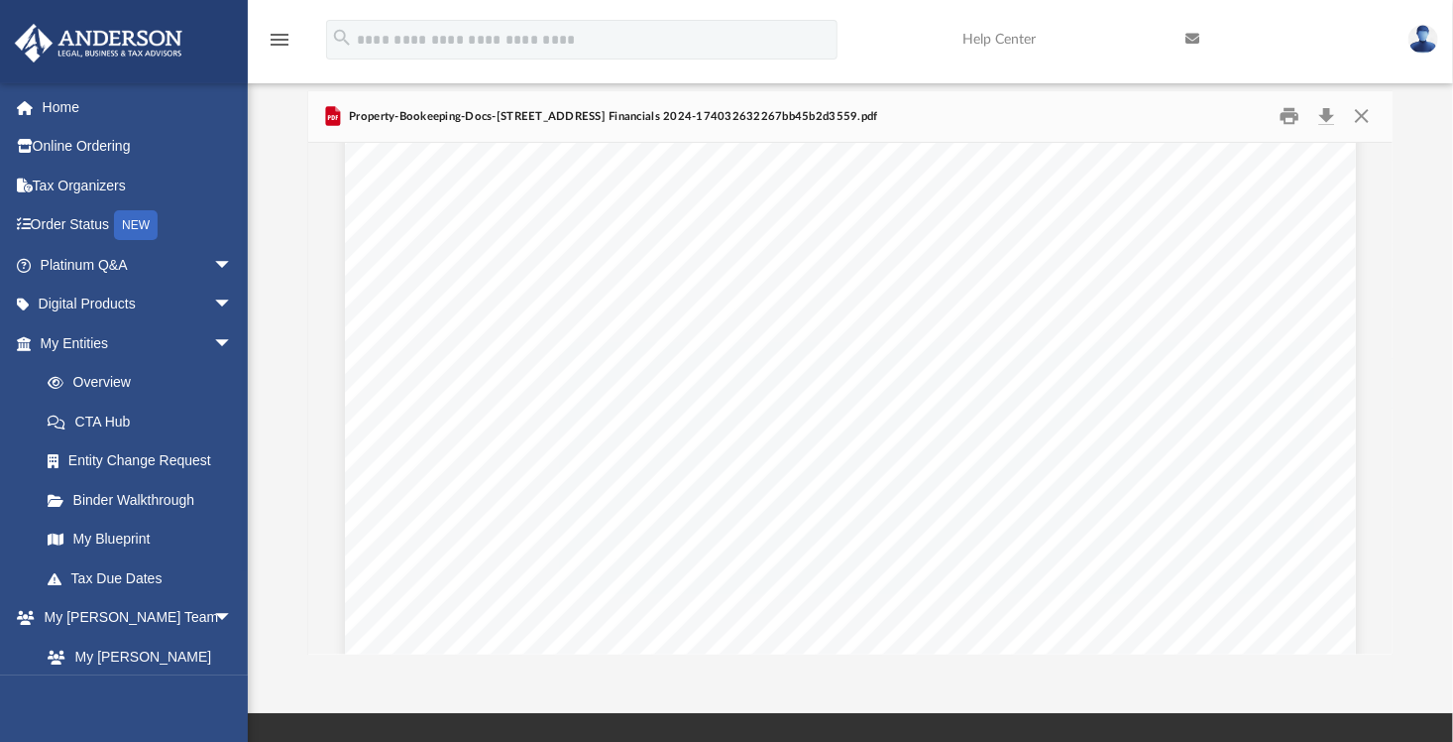
scroll to position [0, 0]
click at [1369, 123] on button "Close" at bounding box center [1362, 116] width 36 height 31
